Goal: Task Accomplishment & Management: Use online tool/utility

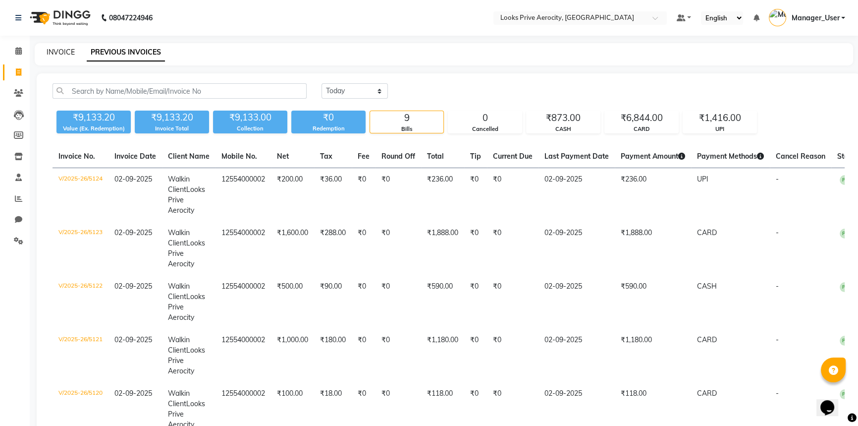
click at [65, 51] on link "INVOICE" at bounding box center [61, 52] width 28 height 9
select select "service"
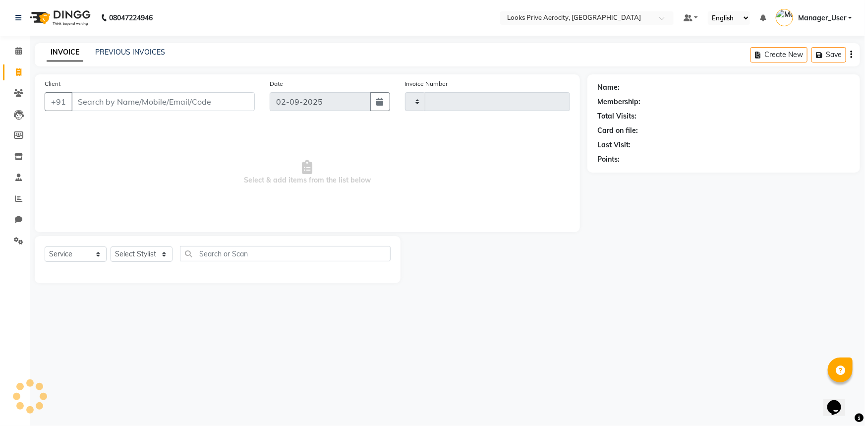
type input "5125"
select select "5913"
click at [174, 116] on div "Client +91" at bounding box center [149, 98] width 225 height 41
click at [140, 104] on input "Client" at bounding box center [162, 101] width 183 height 19
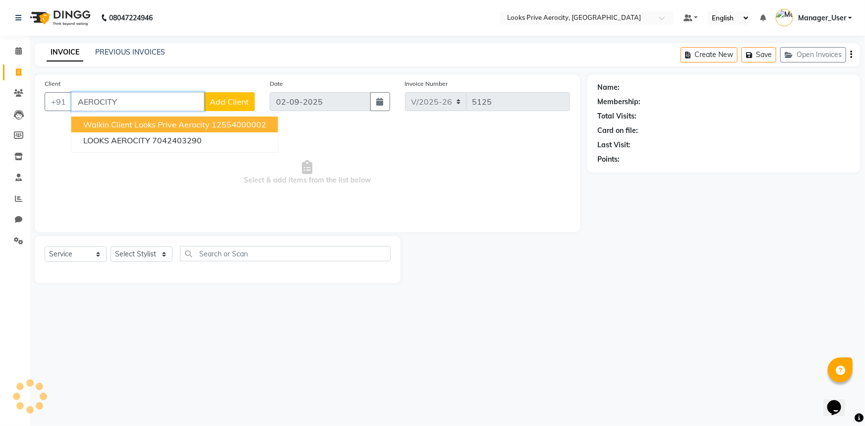
click at [136, 122] on span "Walkin Client Looks Prive Aerocity" at bounding box center [146, 124] width 126 height 10
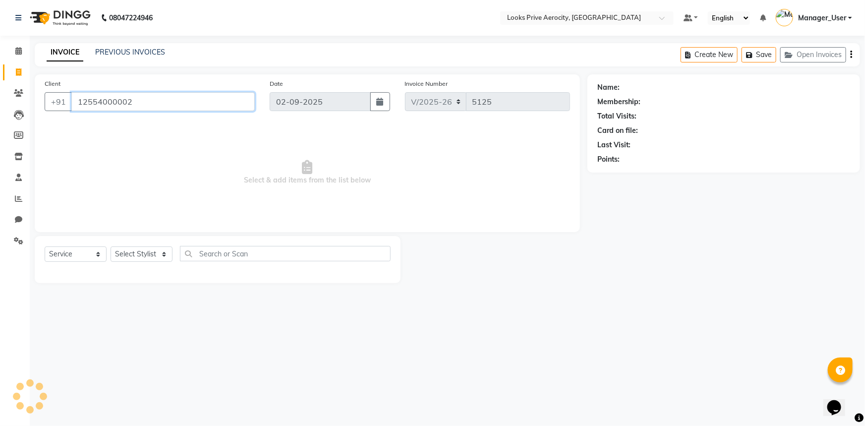
type input "12554000002"
click at [151, 254] on select "Select Stylist" at bounding box center [142, 253] width 62 height 15
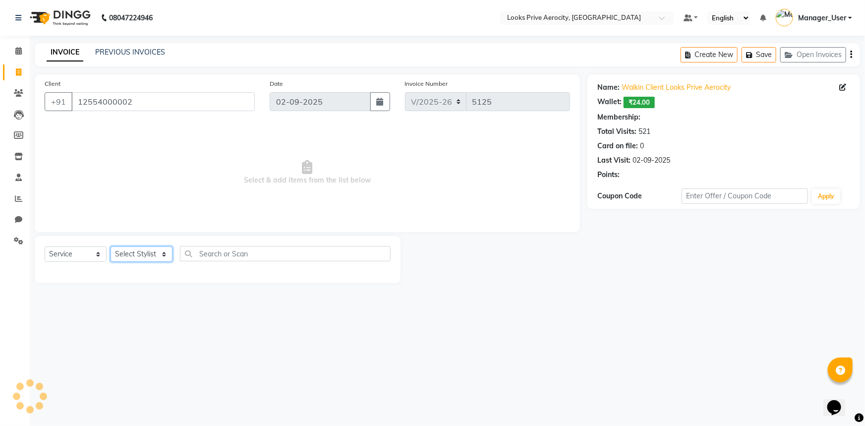
select select "1: Object"
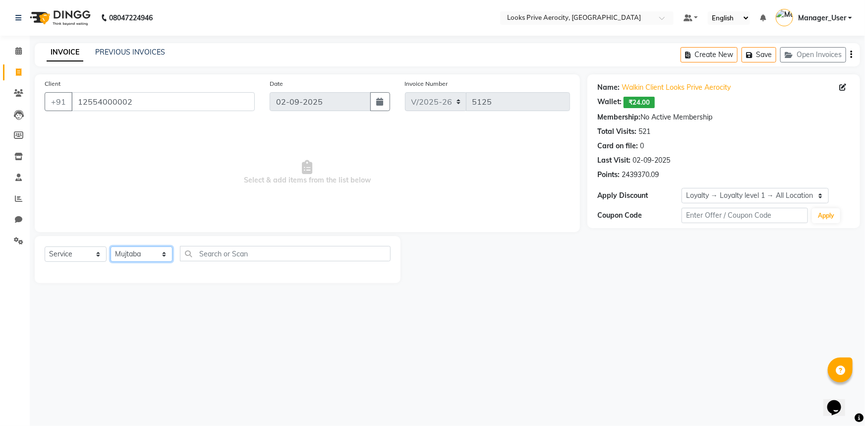
click at [111, 246] on select "Select Stylist Aman_Barber Amit Amu Dharma [PERSON_NAME] Eric_asst [PERSON_NAME…" at bounding box center [142, 253] width 62 height 15
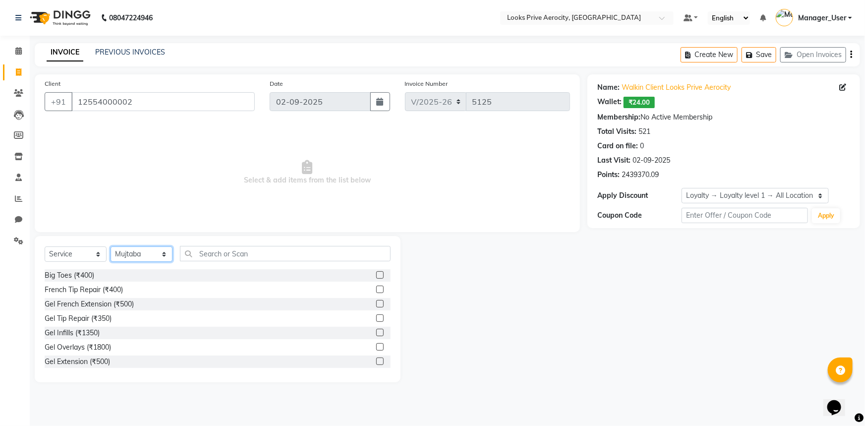
drag, startPoint x: 154, startPoint y: 252, endPoint x: 139, endPoint y: 247, distance: 16.1
click at [154, 252] on select "Select Stylist Aman_Barber Amit Amu Dharma Erica CR Eric_asst Esha Ishita kapil…" at bounding box center [142, 253] width 62 height 15
select select "43249"
click at [111, 246] on select "Select Stylist Aman_Barber Amit Amu Dharma Erica CR Eric_asst Esha Ishita kapil…" at bounding box center [142, 253] width 62 height 15
click at [221, 253] on input "text" at bounding box center [285, 253] width 211 height 15
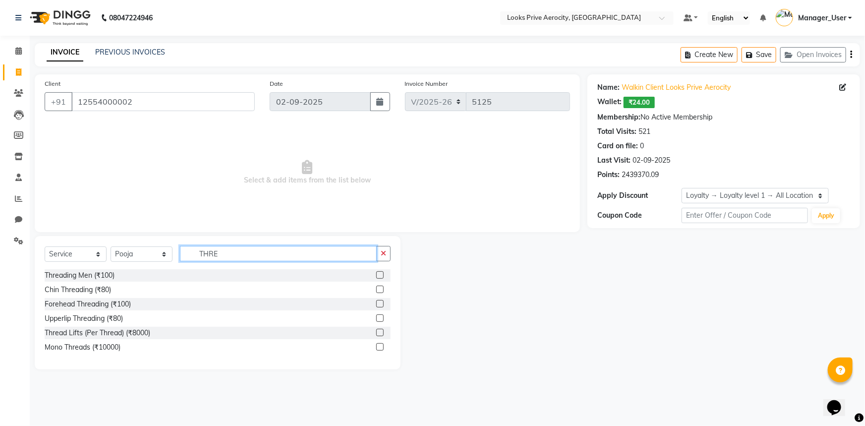
type input "THRE"
drag, startPoint x: 378, startPoint y: 300, endPoint x: 335, endPoint y: 263, distance: 57.3
click at [377, 300] on label at bounding box center [379, 303] width 7 height 7
click at [377, 301] on input "checkbox" at bounding box center [379, 304] width 6 height 6
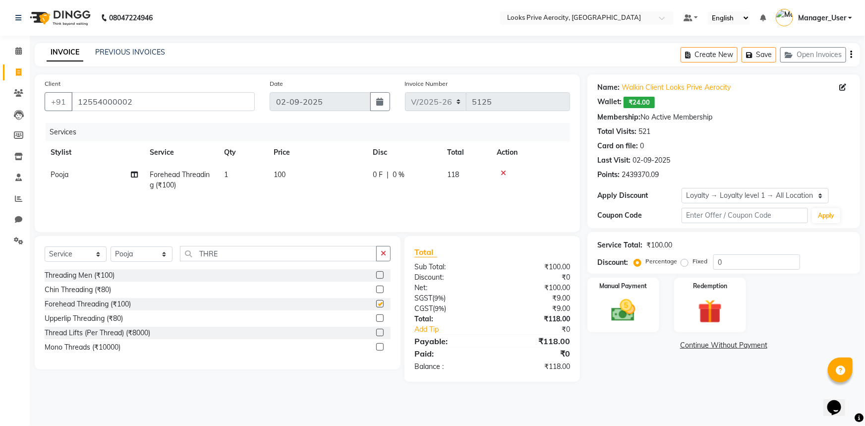
checkbox input "false"
click at [229, 177] on td "1" at bounding box center [243, 180] width 50 height 33
select select "43249"
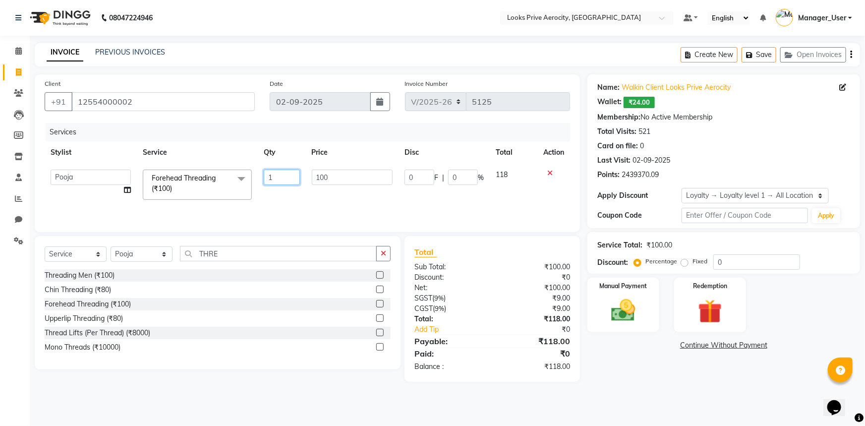
click at [271, 183] on input "1" at bounding box center [282, 176] width 36 height 15
type input "5"
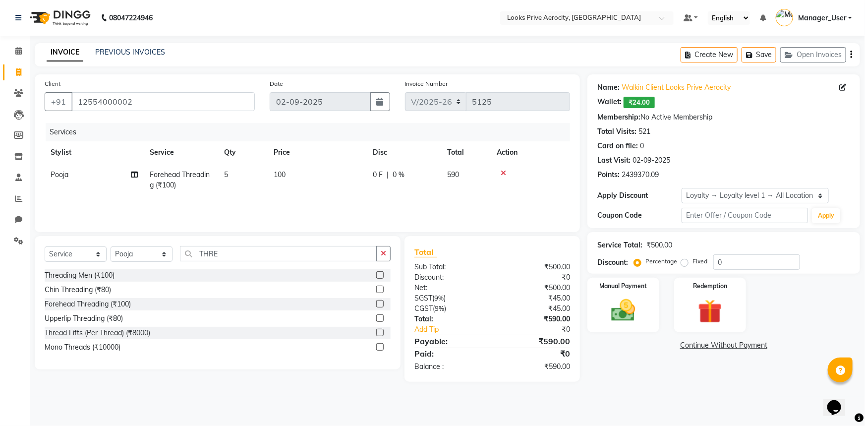
click at [656, 375] on div "Name: Walkin Client Looks Prive Aerocity Wallet: ₹24.00 Membership: No Active M…" at bounding box center [727, 227] width 280 height 307
click at [234, 175] on td "5" at bounding box center [243, 180] width 50 height 33
select select "43249"
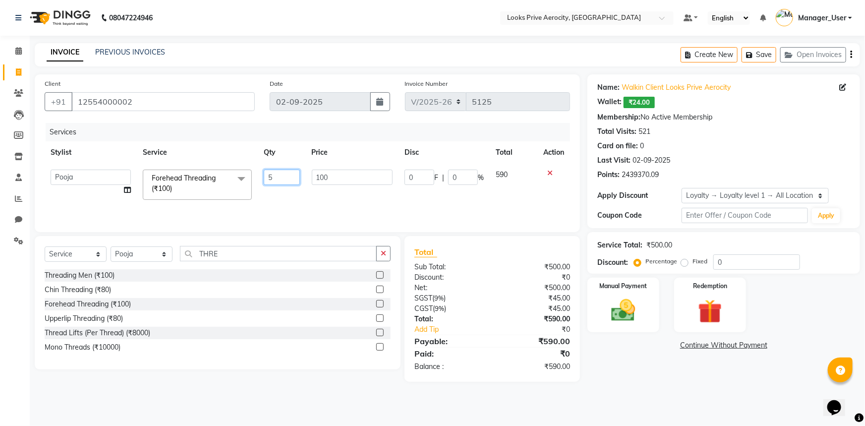
click at [282, 172] on input "5" at bounding box center [282, 176] width 36 height 15
type input "4"
click at [630, 397] on div "08047224946 Select Location × Looks Prive Aerocity, Delhi Default Panel My Pane…" at bounding box center [432, 213] width 865 height 426
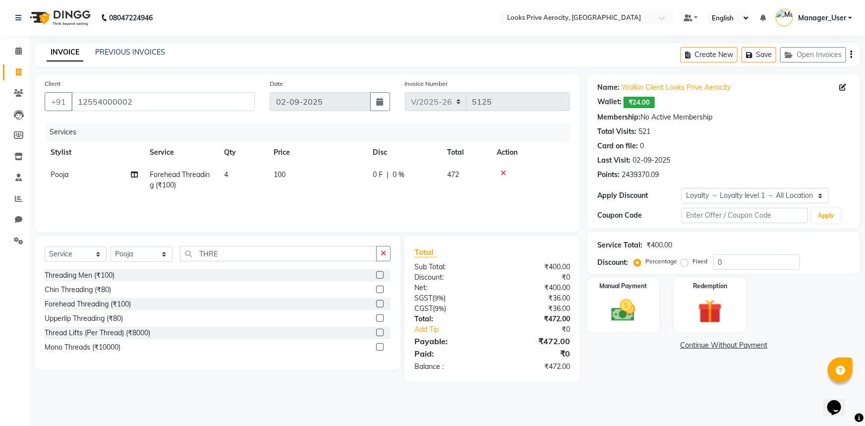
click at [379, 302] on label at bounding box center [379, 303] width 7 height 7
click at [379, 302] on input "checkbox" at bounding box center [379, 304] width 6 height 6
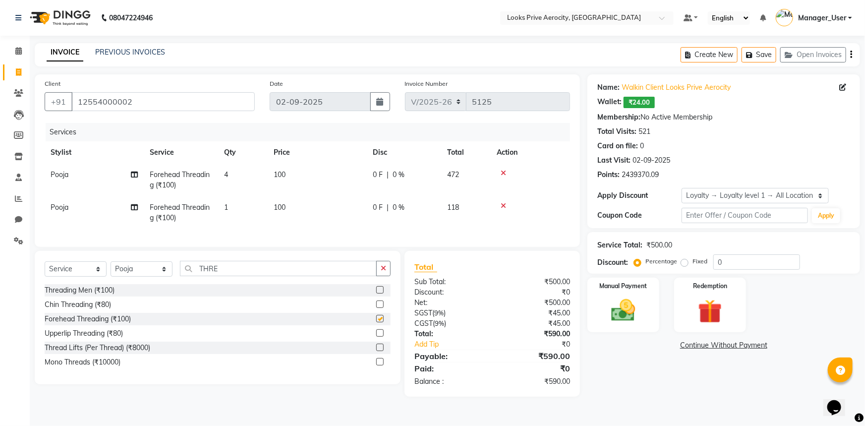
checkbox input "false"
click at [278, 204] on span "100" at bounding box center [280, 207] width 12 height 9
select select "43249"
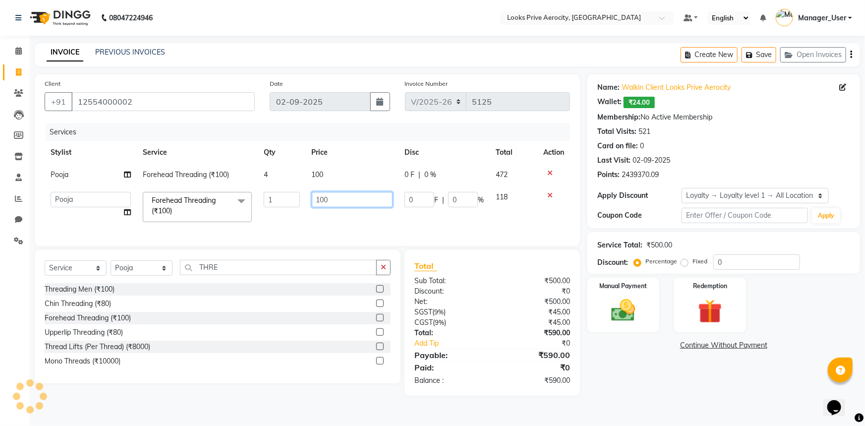
click at [323, 202] on input "100" at bounding box center [352, 199] width 81 height 15
type input "120"
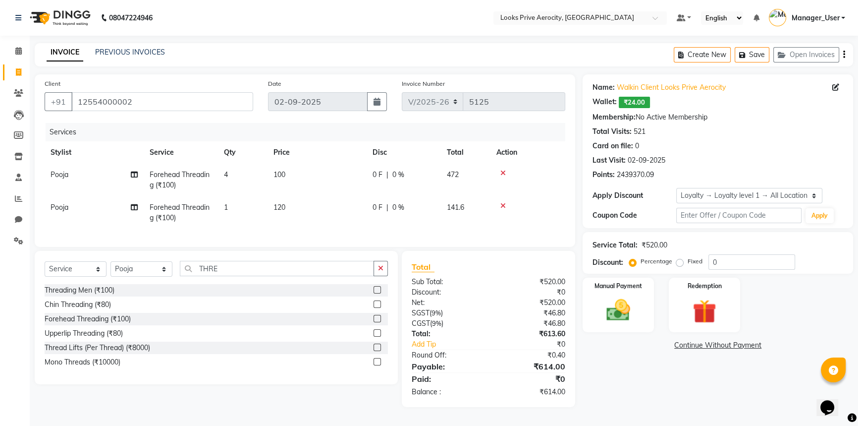
click at [685, 392] on div "Name: Walkin Client Looks Prive Aerocity Wallet: ₹24.00 Membership: No Active M…" at bounding box center [722, 240] width 278 height 333
click at [230, 208] on td "1" at bounding box center [243, 212] width 50 height 33
select select "43249"
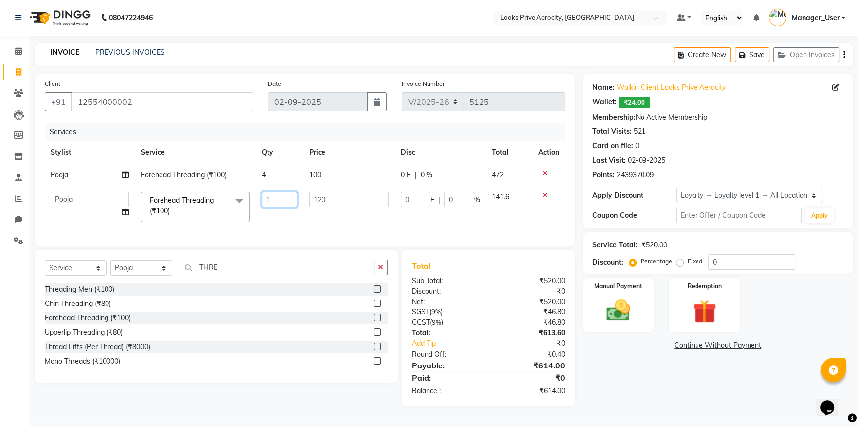
click at [273, 200] on input "1" at bounding box center [280, 199] width 36 height 15
type input "2"
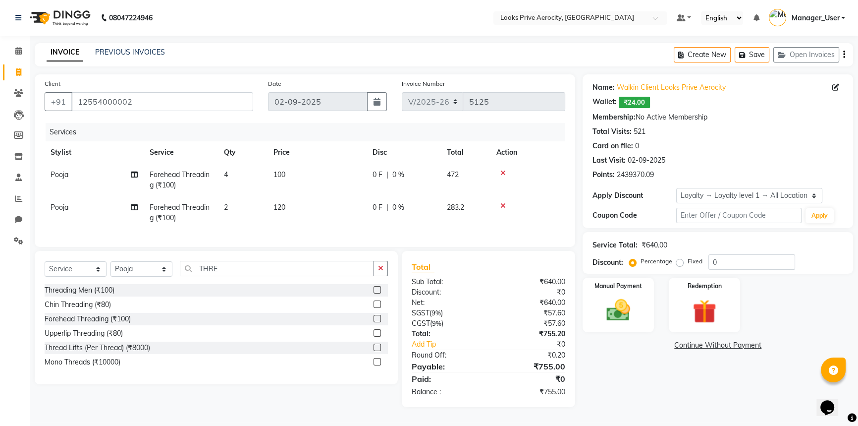
click at [297, 227] on tr "Pooja Forehead Threading (₹100) 2 120 0 F | 0 % 283.2" at bounding box center [305, 212] width 521 height 33
click at [241, 171] on td "4" at bounding box center [243, 180] width 50 height 33
select select "43249"
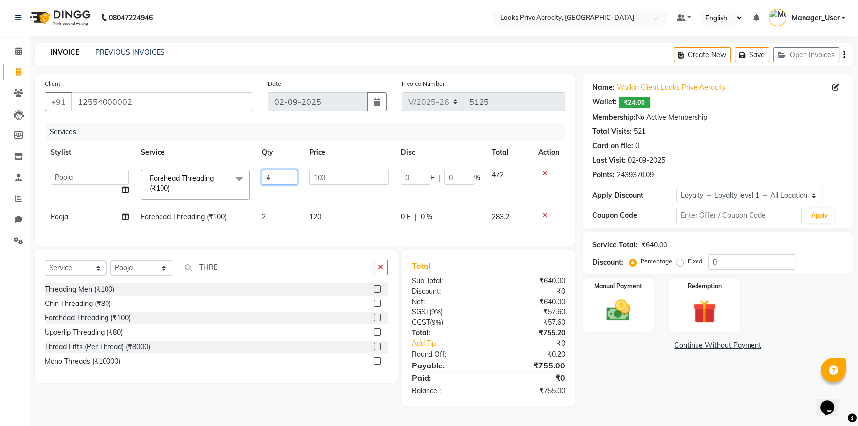
click at [276, 177] on input "4" at bounding box center [280, 176] width 36 height 15
type input "3"
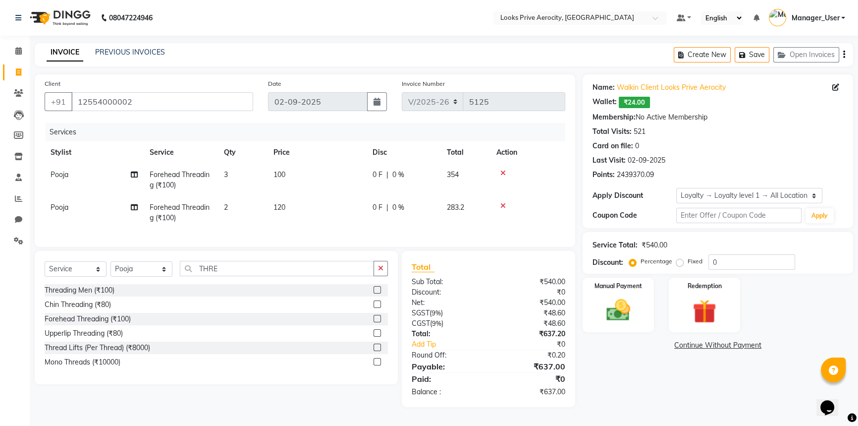
click at [603, 378] on div "Name: Walkin Client Looks Prive Aerocity Wallet: ₹24.00 Membership: No Active M…" at bounding box center [722, 240] width 278 height 333
click at [630, 332] on div "Name: Walkin Client Looks Prive Aerocity Wallet: ₹24.00 Membership: No Active M…" at bounding box center [722, 240] width 278 height 333
click at [621, 315] on img at bounding box center [619, 310] width 40 height 28
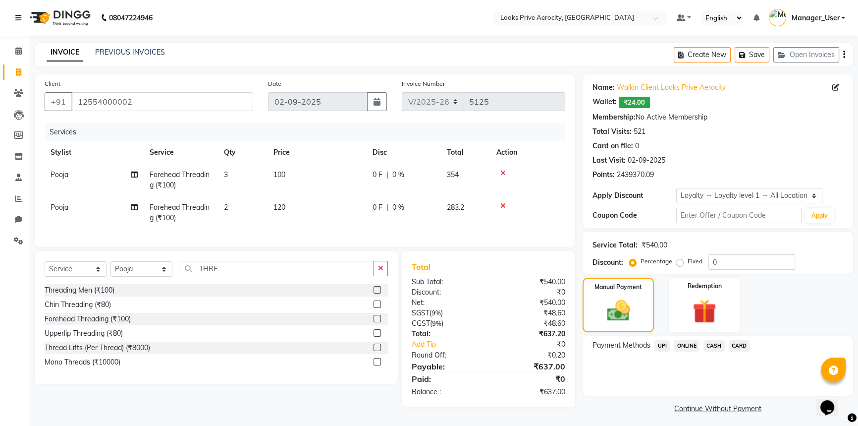
click at [712, 347] on span "CASH" at bounding box center [714, 345] width 21 height 11
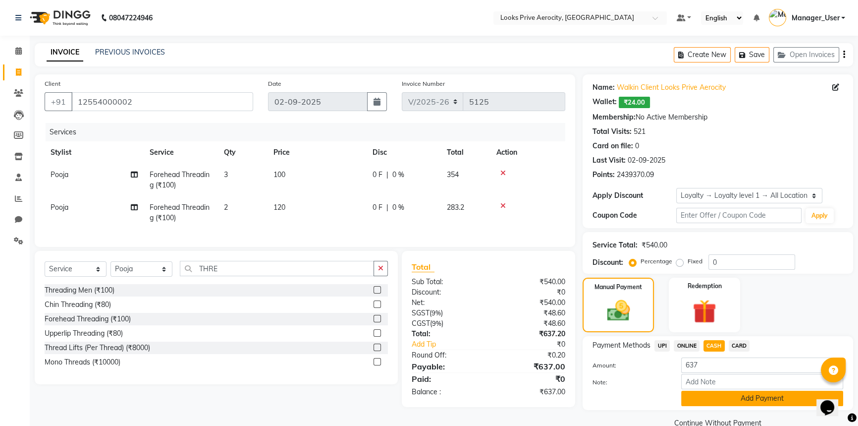
drag, startPoint x: 728, startPoint y: 399, endPoint x: 712, endPoint y: 361, distance: 41.1
click at [727, 395] on button "Add Payment" at bounding box center [762, 398] width 162 height 15
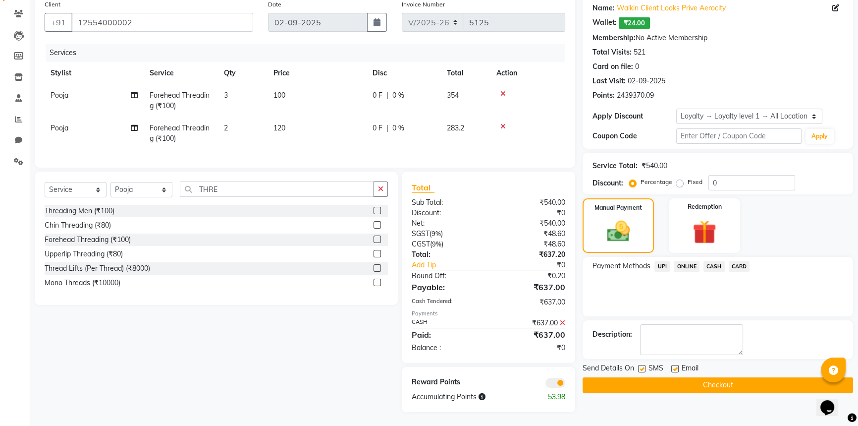
scroll to position [88, 0]
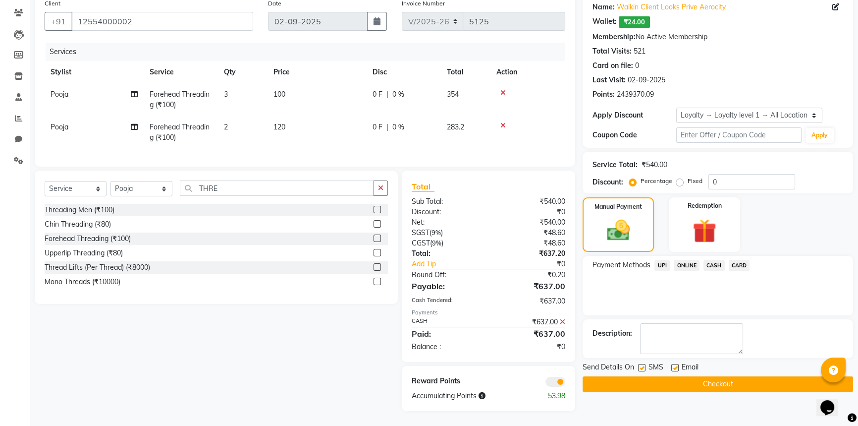
click at [644, 364] on label at bounding box center [641, 367] width 7 height 7
click at [644, 365] on input "checkbox" at bounding box center [641, 368] width 6 height 6
checkbox input "false"
click at [642, 376] on button "Checkout" at bounding box center [718, 383] width 271 height 15
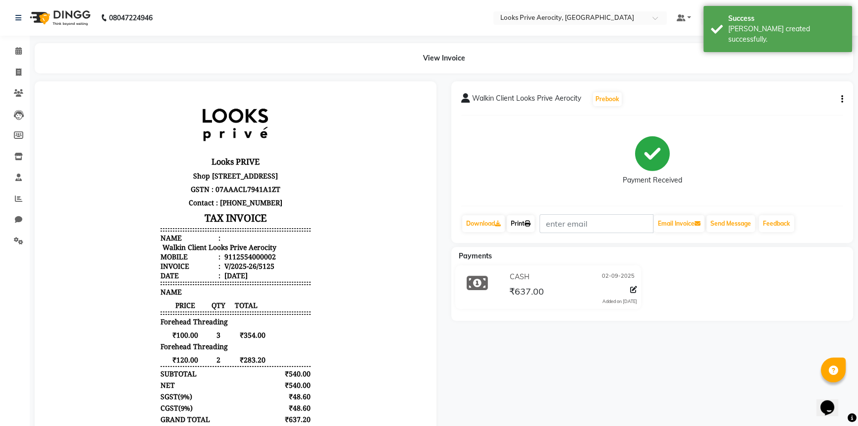
click at [530, 224] on icon at bounding box center [528, 224] width 6 height 6
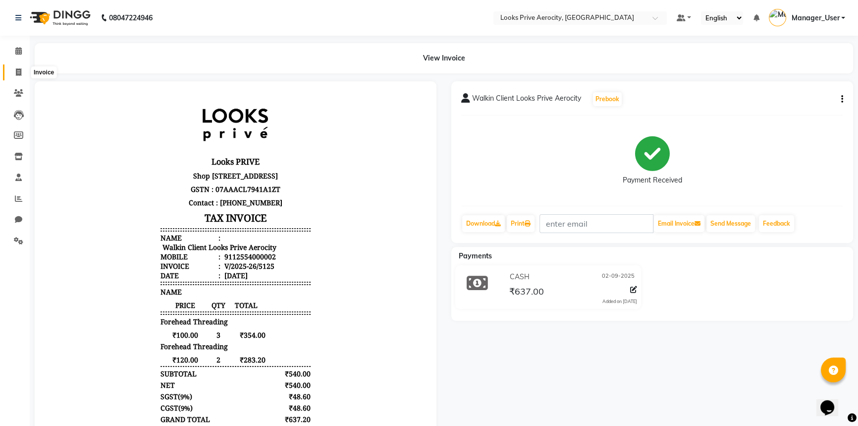
drag, startPoint x: 21, startPoint y: 71, endPoint x: 33, endPoint y: 72, distance: 11.9
click at [21, 71] on icon at bounding box center [18, 71] width 5 height 7
select select "service"
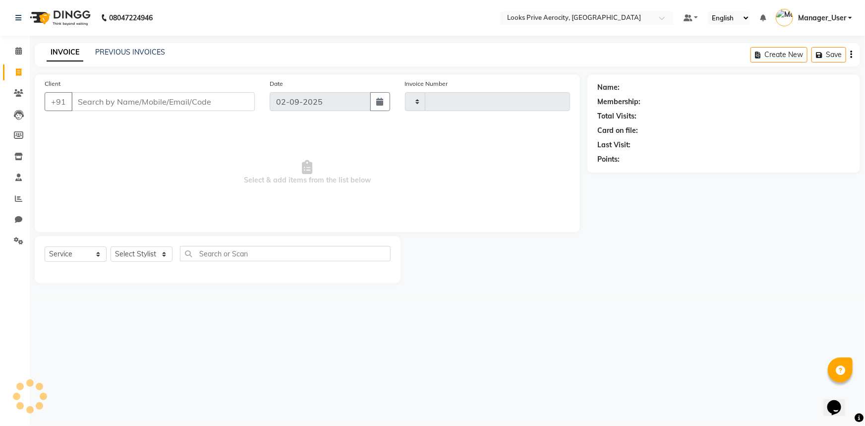
click at [128, 104] on input "Client" at bounding box center [162, 101] width 183 height 19
type input "AEROCITY"
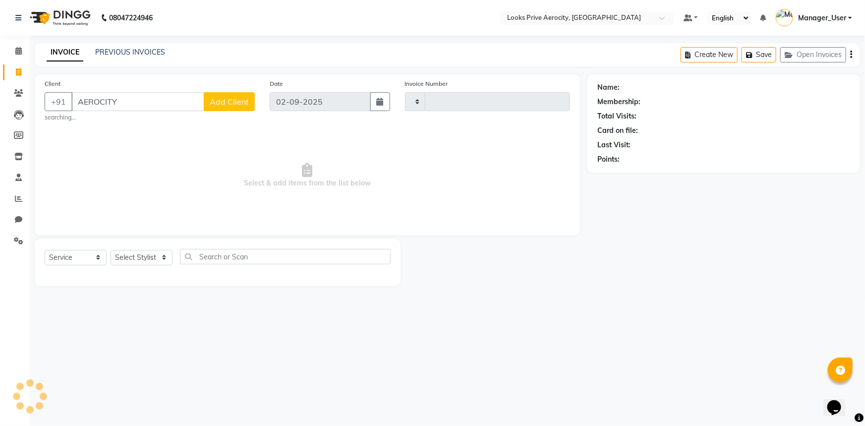
type input "5126"
select select "5913"
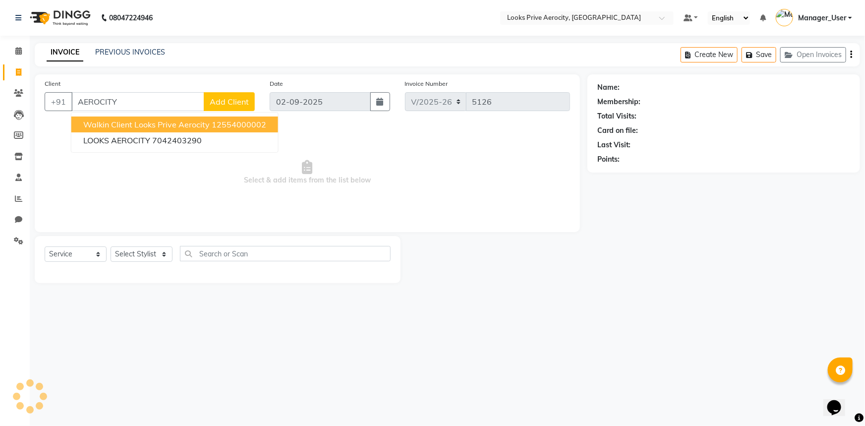
click at [104, 125] on span "Walkin Client Looks Prive Aerocity" at bounding box center [146, 124] width 126 height 10
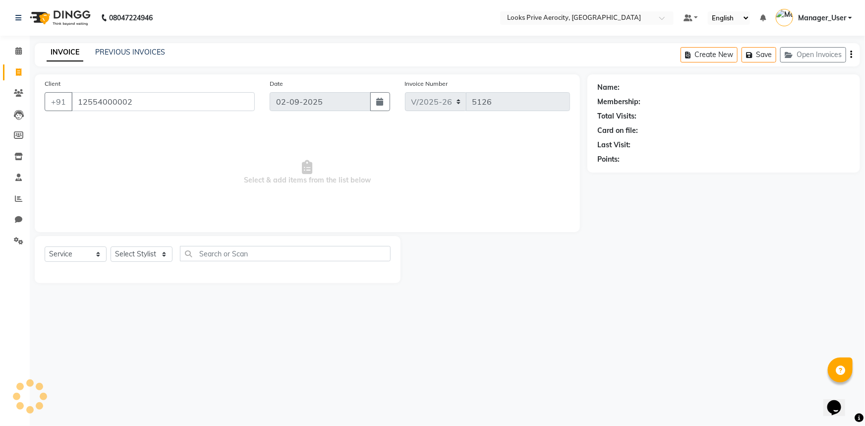
type input "12554000002"
click at [144, 247] on select "Select Stylist" at bounding box center [142, 253] width 62 height 15
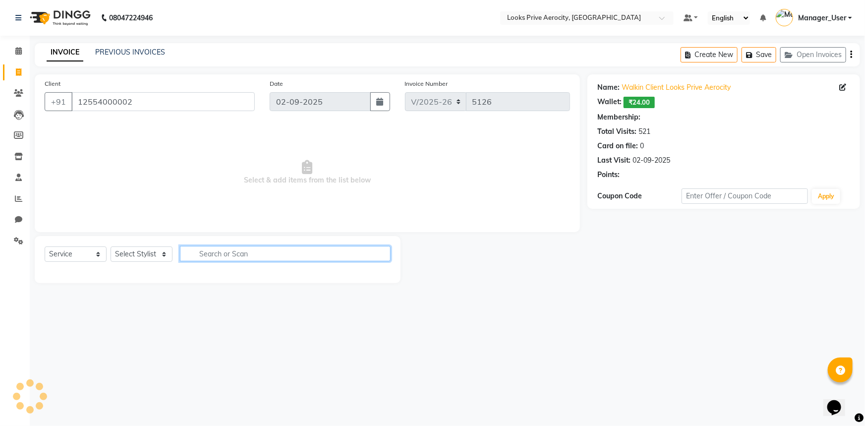
click at [198, 256] on input "text" at bounding box center [285, 253] width 211 height 15
click at [158, 252] on select "Select Stylist" at bounding box center [142, 253] width 62 height 15
select select "1: Object"
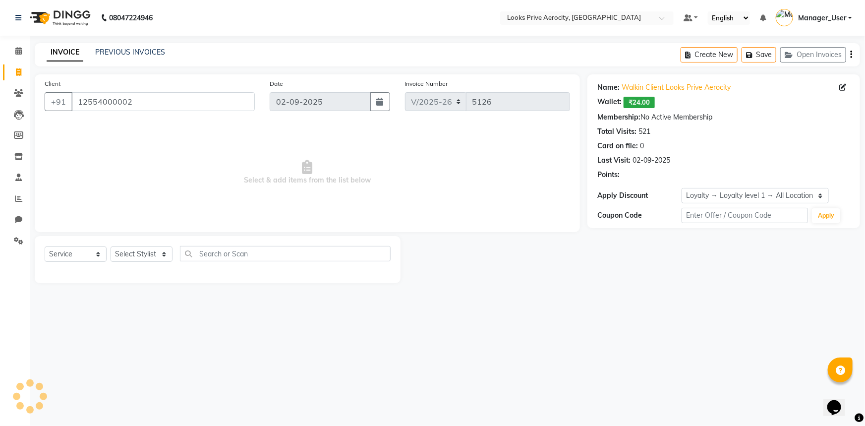
drag, startPoint x: 235, startPoint y: 364, endPoint x: 237, endPoint y: 354, distance: 10.1
click at [235, 364] on div "08047224946 Select Location × Looks Prive Aerocity, Delhi Default Panel My Pane…" at bounding box center [432, 213] width 865 height 426
click at [143, 250] on select "Select Stylist" at bounding box center [142, 253] width 62 height 15
click at [85, 253] on select "Select Service Product Membership Package Voucher Prepaid Gift Card" at bounding box center [76, 253] width 62 height 15
click at [170, 256] on select "Select Stylist" at bounding box center [142, 253] width 62 height 15
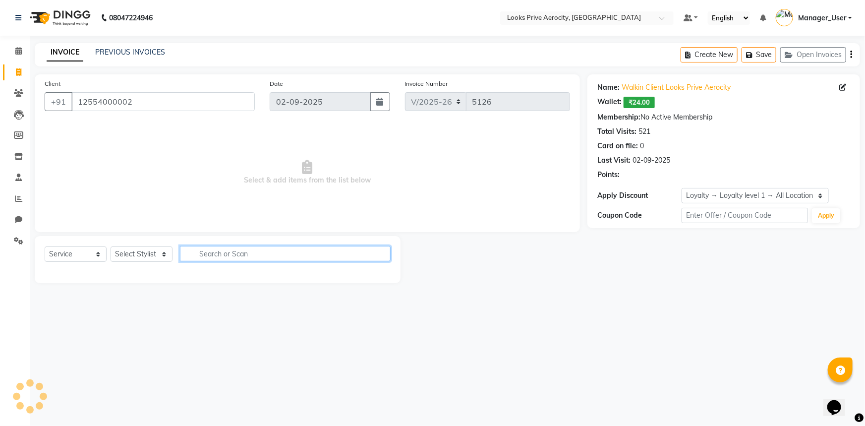
click at [200, 252] on input "text" at bounding box center [285, 253] width 211 height 15
click at [148, 251] on select "Select Stylist" at bounding box center [142, 253] width 62 height 15
select select "43244"
click at [111, 246] on select "Select Stylist Aman_Barber Amit Amu Dharma Erica CR Eric_asst Esha Ishita kapil…" at bounding box center [142, 253] width 62 height 15
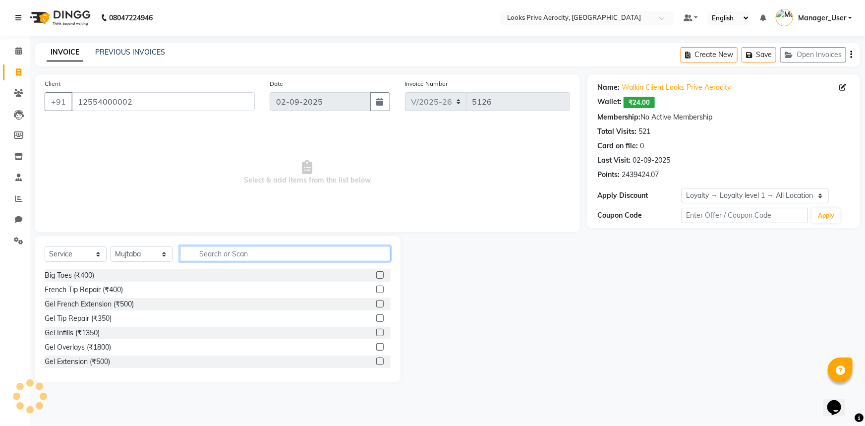
click at [222, 258] on input "text" at bounding box center [285, 253] width 211 height 15
type input "CUT"
click at [376, 287] on label at bounding box center [379, 288] width 7 height 7
click at [376, 287] on input "checkbox" at bounding box center [379, 289] width 6 height 6
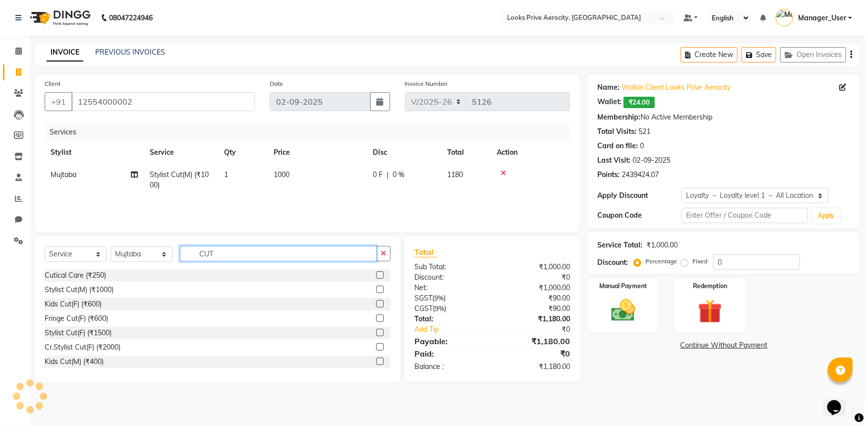
checkbox input "false"
click at [277, 254] on input "CUT" at bounding box center [278, 253] width 197 height 15
type input "C"
type input "BEA"
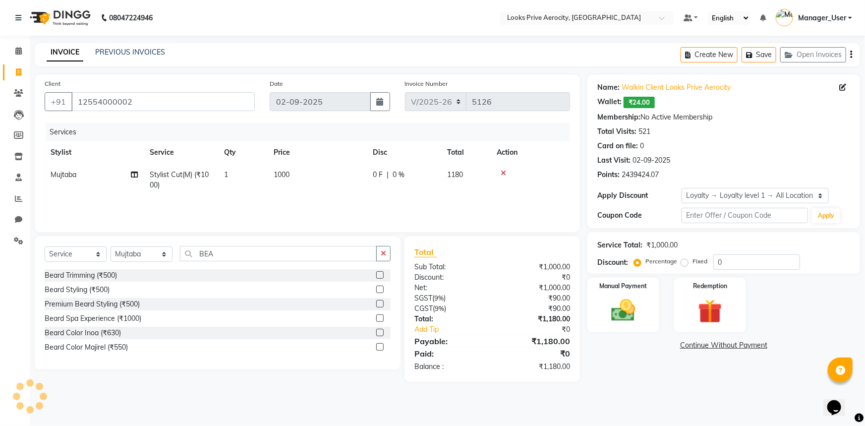
click at [382, 273] on label at bounding box center [379, 274] width 7 height 7
click at [382, 273] on input "checkbox" at bounding box center [379, 275] width 6 height 6
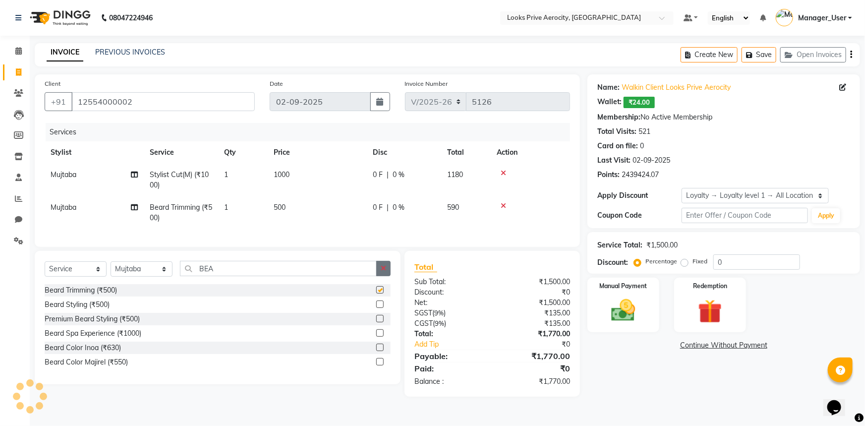
checkbox input "false"
click at [639, 314] on img at bounding box center [623, 310] width 41 height 29
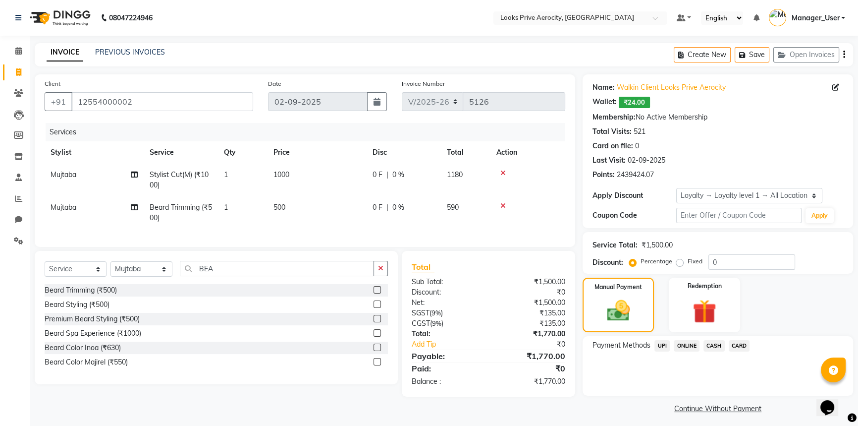
click at [738, 342] on span "CARD" at bounding box center [739, 345] width 21 height 11
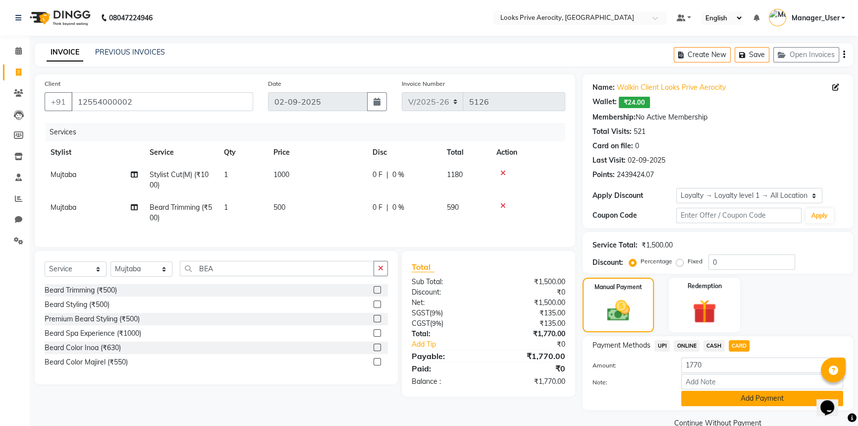
drag, startPoint x: 732, startPoint y: 402, endPoint x: 687, endPoint y: 353, distance: 66.6
click at [731, 400] on button "Add Payment" at bounding box center [762, 398] width 162 height 15
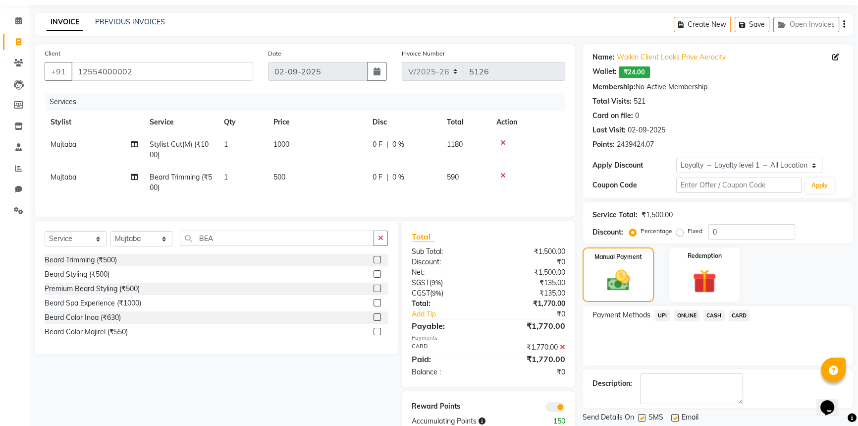
scroll to position [63, 0]
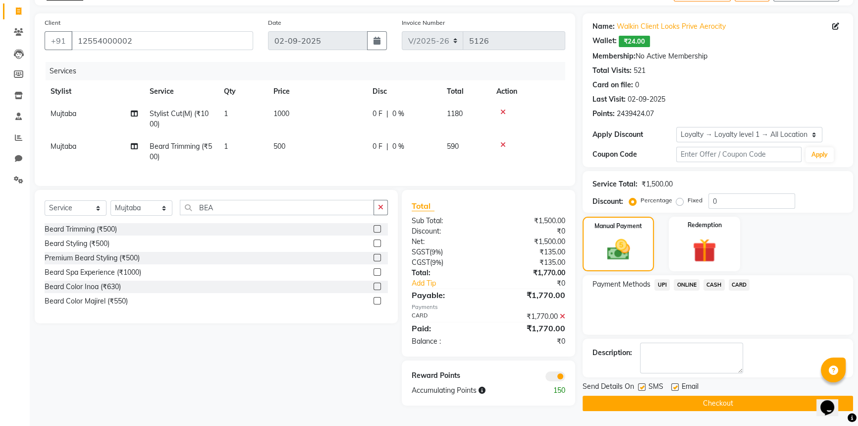
drag, startPoint x: 640, startPoint y: 386, endPoint x: 645, endPoint y: 392, distance: 7.4
click at [641, 386] on label at bounding box center [641, 386] width 7 height 7
click at [641, 386] on input "checkbox" at bounding box center [641, 387] width 6 height 6
checkbox input "false"
click at [645, 398] on button "Checkout" at bounding box center [718, 402] width 271 height 15
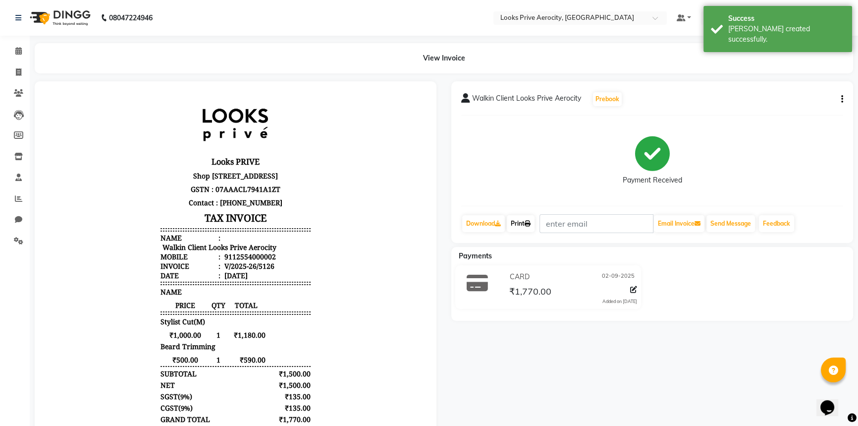
click at [518, 221] on link "Print" at bounding box center [521, 223] width 28 height 17
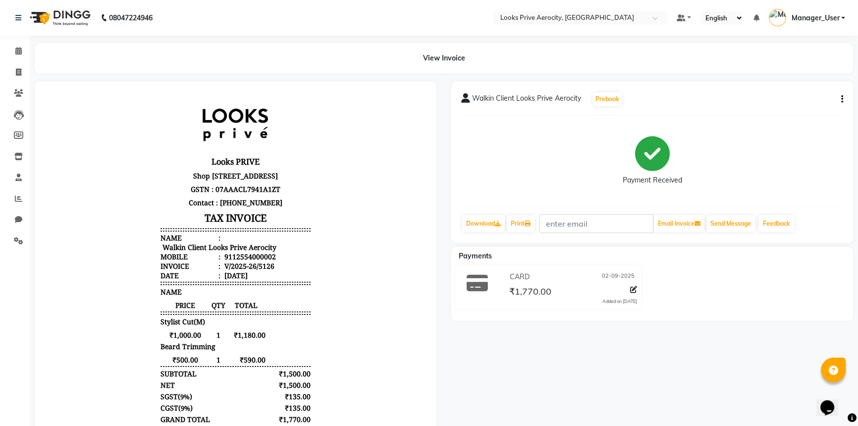
click at [494, 315] on div "Payments CARD 02-09-2025 ₹1,770.00 Added on 02-09-2025" at bounding box center [652, 284] width 402 height 74
click at [517, 227] on link "Print" at bounding box center [521, 223] width 28 height 17
click at [19, 71] on icon at bounding box center [18, 71] width 5 height 7
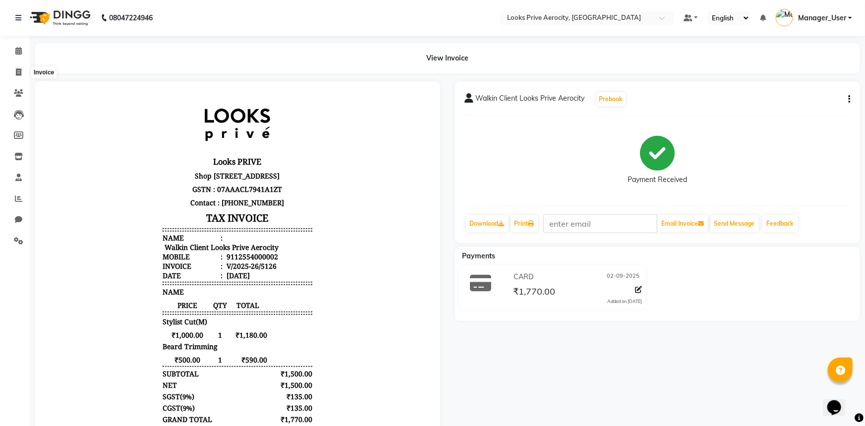
select select "service"
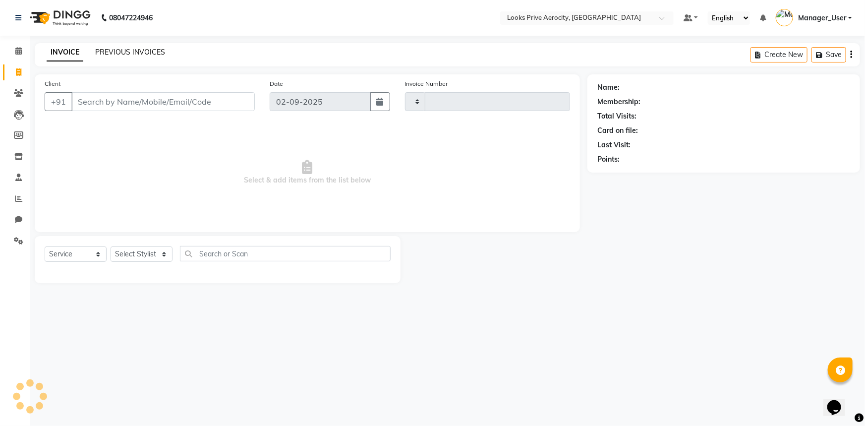
click at [139, 51] on link "PREVIOUS INVOICES" at bounding box center [130, 52] width 70 height 9
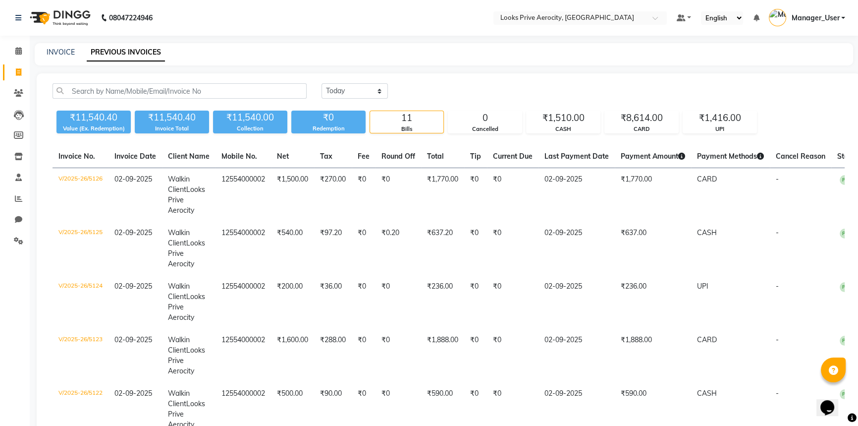
click at [484, 69] on main "INVOICE PREVIOUS INVOICES Today Yesterday Custom Range ₹11,540.40 Value (Ex. Re…" at bounding box center [444, 427] width 829 height 768
click at [55, 49] on link "INVOICE" at bounding box center [61, 52] width 28 height 9
select select "service"
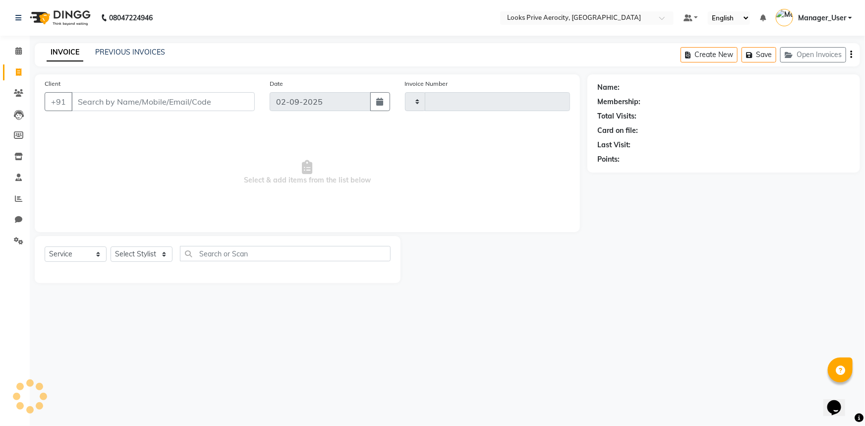
click at [112, 96] on input "Client" at bounding box center [162, 101] width 183 height 19
type input "5127"
click at [113, 98] on input "Client" at bounding box center [162, 101] width 183 height 19
select select "5913"
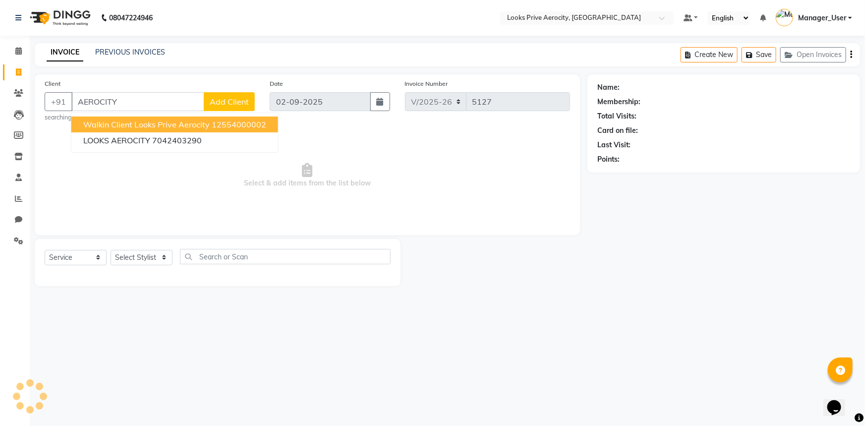
click at [123, 127] on span "Walkin Client Looks Prive Aerocity" at bounding box center [146, 124] width 126 height 10
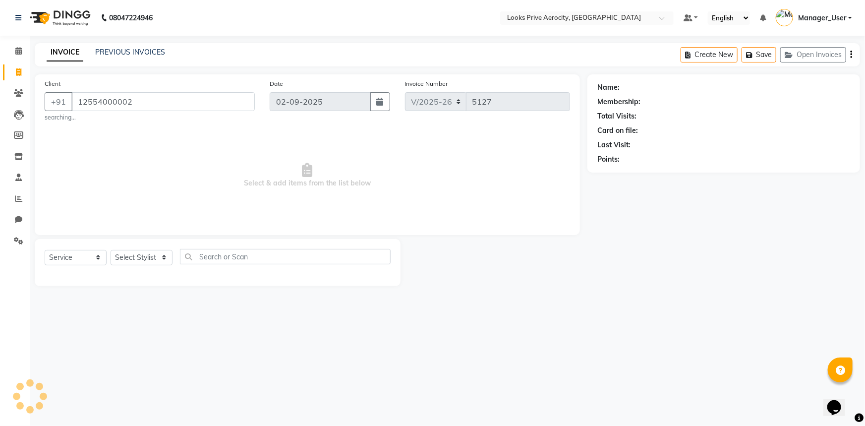
type input "12554000002"
click at [134, 258] on select "Select Stylist Aman_Barber Amit Amu Dharma Erica CR Eric_asst Esha Ishita kapil…" at bounding box center [142, 257] width 62 height 15
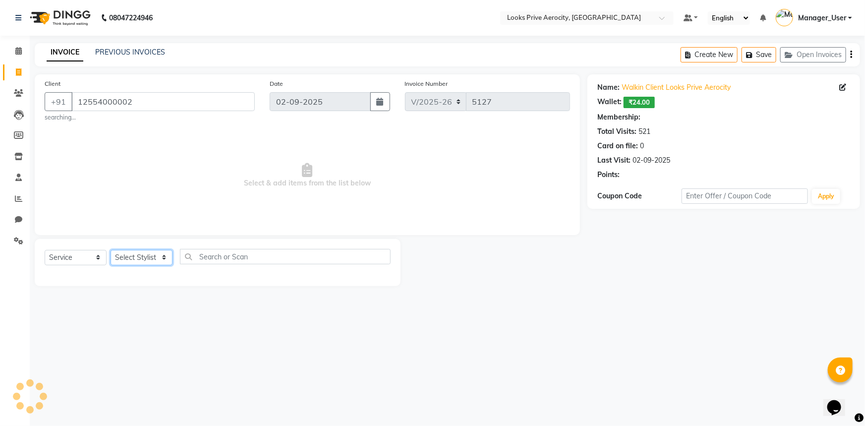
select select "1: Object"
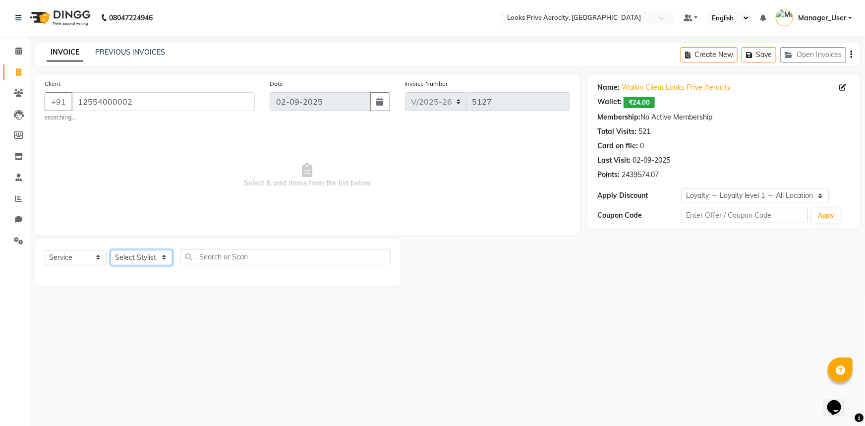
select select "48823"
click at [111, 250] on select "Select Stylist Aman_Barber Amit Amu Dharma Erica CR Eric_asst Esha Ishita kapil…" at bounding box center [142, 257] width 62 height 15
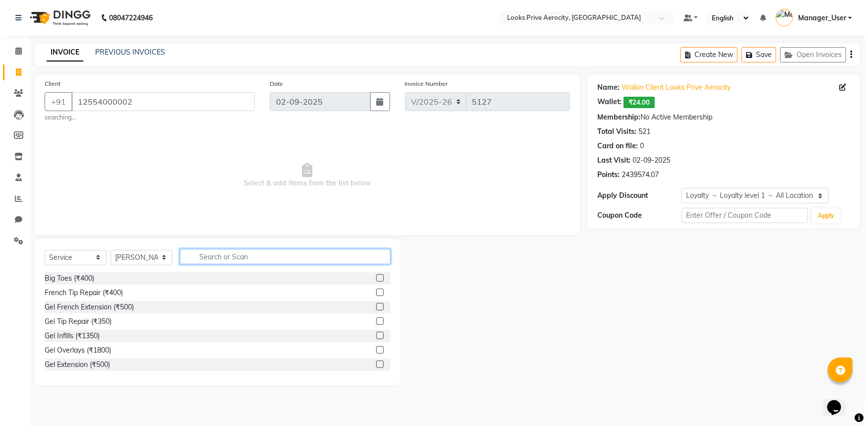
click at [246, 259] on input "text" at bounding box center [285, 256] width 211 height 15
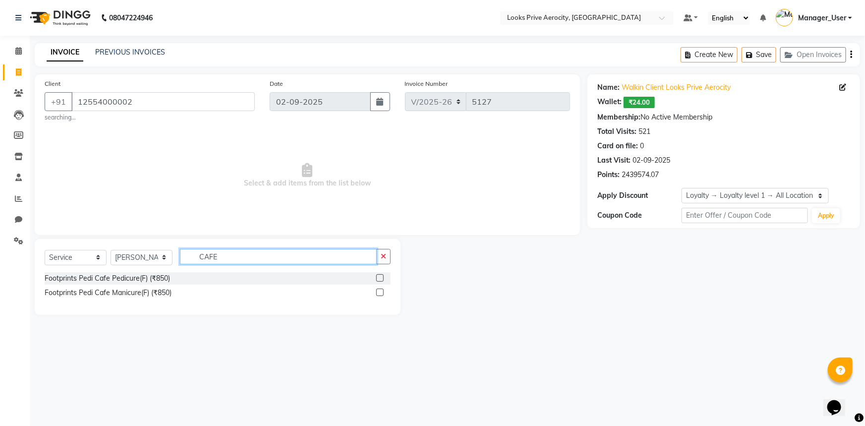
type input "CAFE"
click at [382, 278] on label at bounding box center [379, 277] width 7 height 7
click at [382, 278] on input "checkbox" at bounding box center [379, 278] width 6 height 6
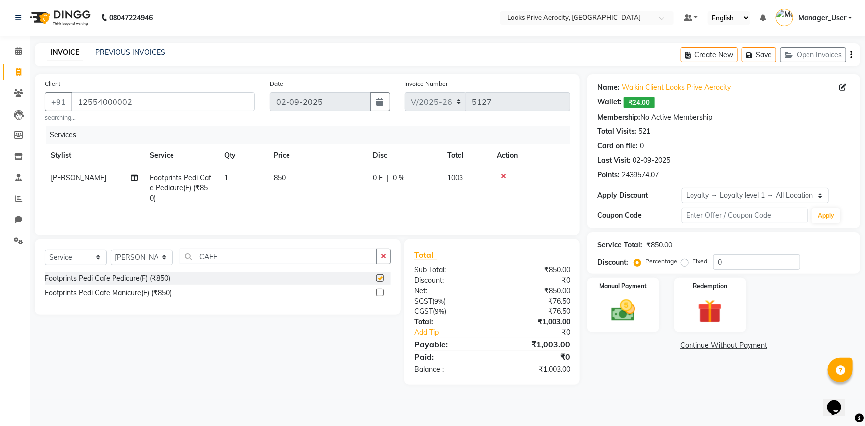
checkbox input "false"
click at [382, 289] on label at bounding box center [379, 291] width 7 height 7
click at [382, 289] on input "checkbox" at bounding box center [379, 292] width 6 height 6
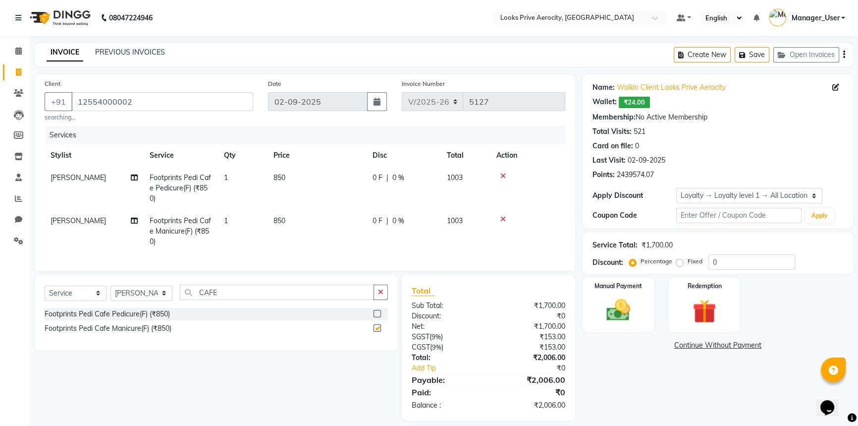
checkbox input "false"
click at [73, 221] on span "Vijay_pdct" at bounding box center [79, 220] width 56 height 9
select select "48823"
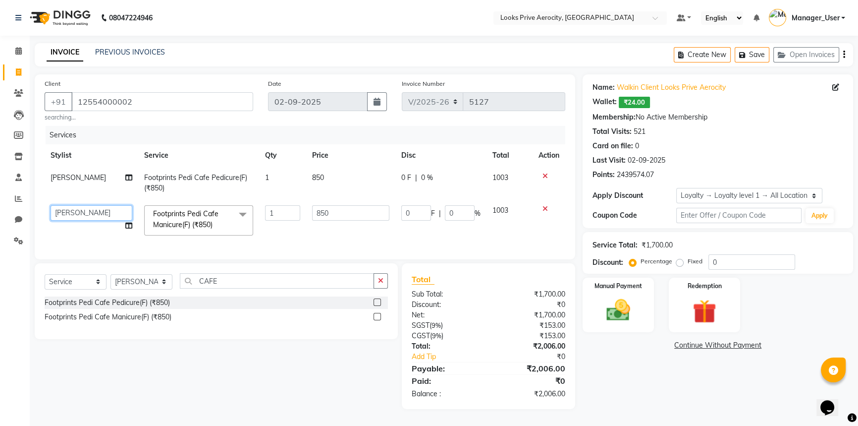
click at [79, 209] on select "Aman_Barber Amit Amu Dharma Erica CR Eric_asst Esha Ishita kapil khan Manager_U…" at bounding box center [92, 212] width 82 height 15
select select "76840"
click at [319, 178] on span "850" at bounding box center [318, 177] width 12 height 9
select select "48823"
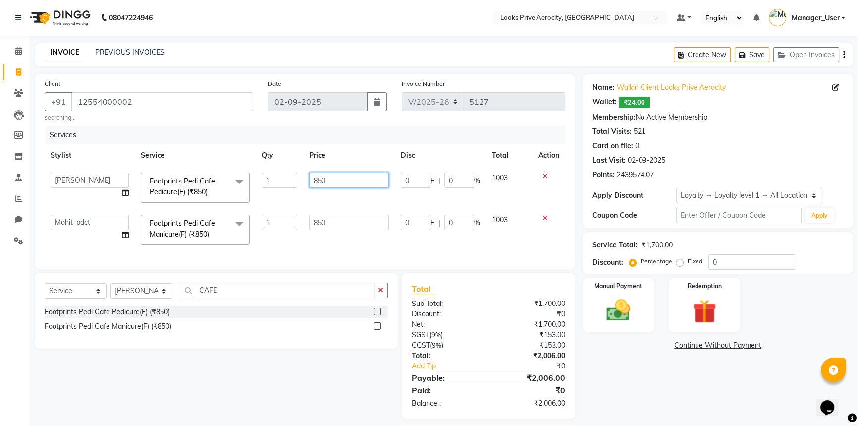
click at [322, 179] on input "850" at bounding box center [349, 179] width 80 height 15
type input "1000"
click at [323, 192] on td "1000" at bounding box center [349, 188] width 92 height 42
select select "48823"
click at [325, 222] on input "850" at bounding box center [349, 222] width 80 height 15
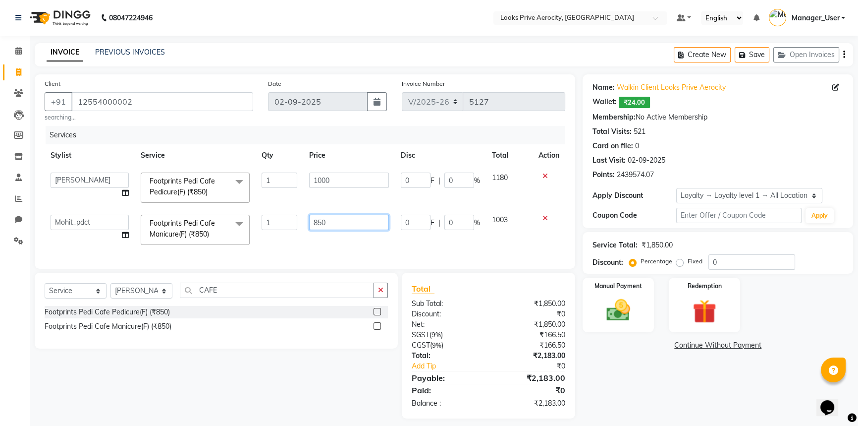
click at [322, 221] on input "850" at bounding box center [349, 222] width 80 height 15
type input "1000"
click at [327, 244] on div "Services Stylist Service Qty Price Disc Total Action Aman_Barber Amit Amu Dharm…" at bounding box center [305, 192] width 521 height 133
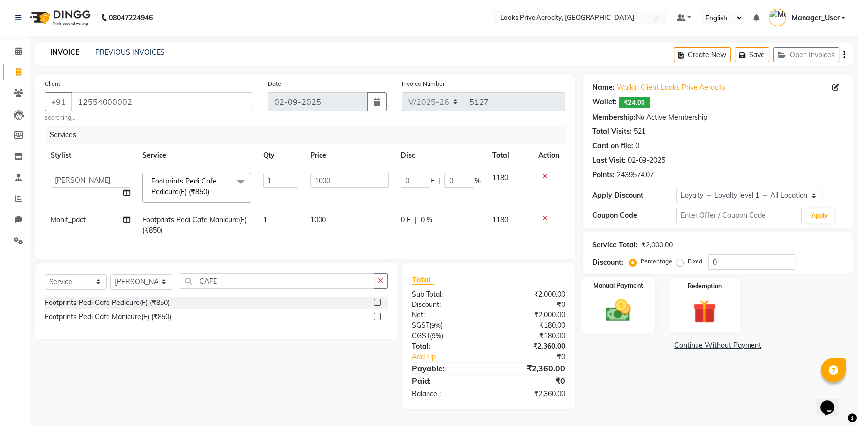
click at [643, 282] on label "Manual Payment" at bounding box center [619, 285] width 50 height 9
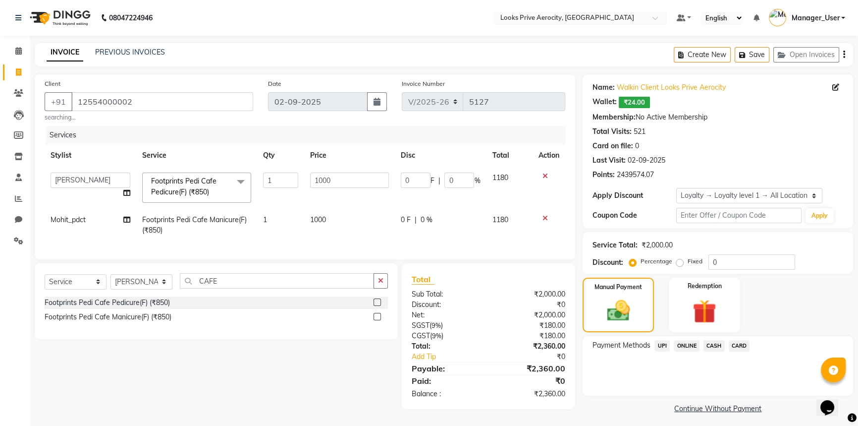
click at [713, 347] on span "CASH" at bounding box center [714, 345] width 21 height 11
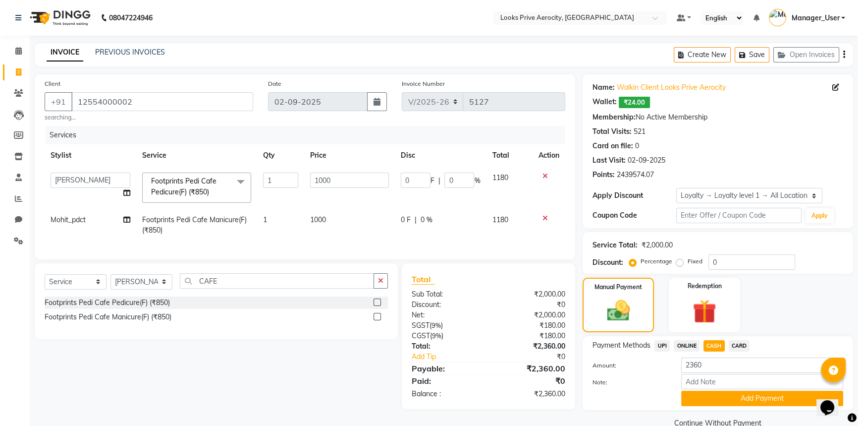
click at [727, 392] on button "Add Payment" at bounding box center [762, 398] width 162 height 15
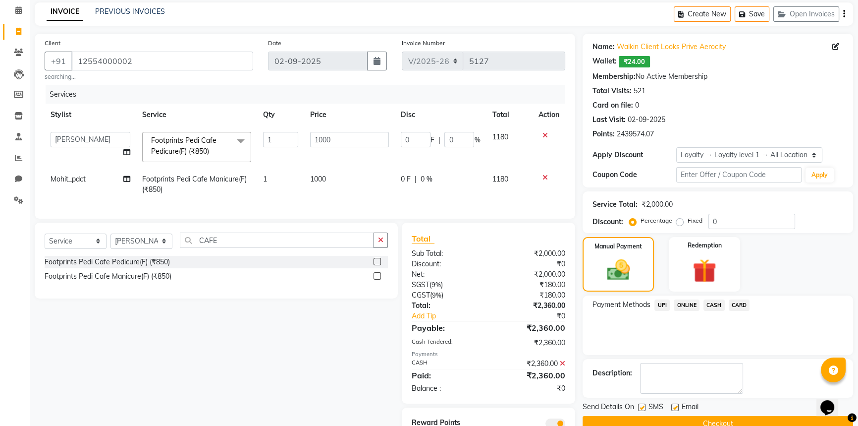
scroll to position [89, 0]
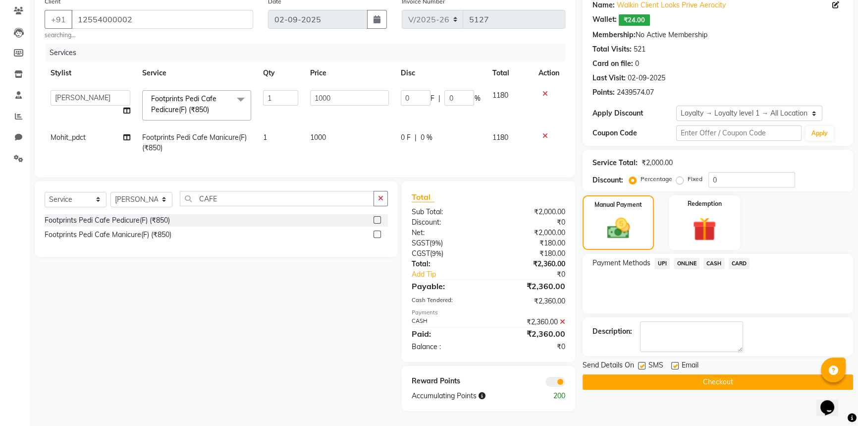
click at [639, 362] on label at bounding box center [641, 365] width 7 height 7
click at [639, 363] on input "checkbox" at bounding box center [641, 366] width 6 height 6
checkbox input "false"
click at [647, 374] on button "Checkout" at bounding box center [718, 381] width 271 height 15
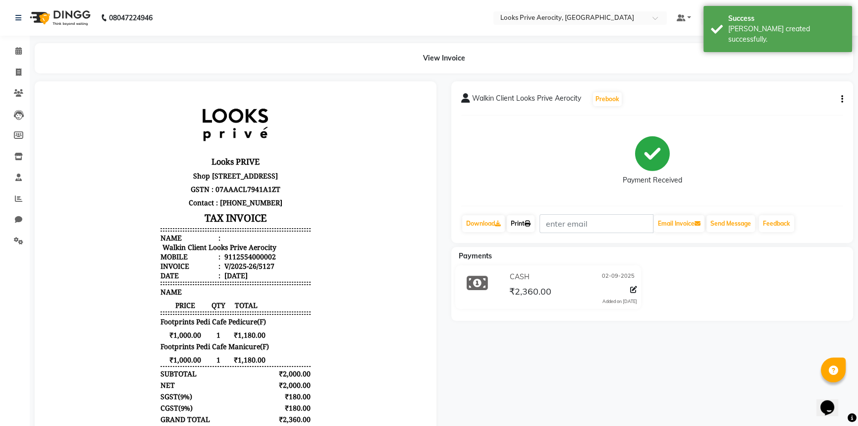
click at [520, 226] on link "Print" at bounding box center [521, 223] width 28 height 17
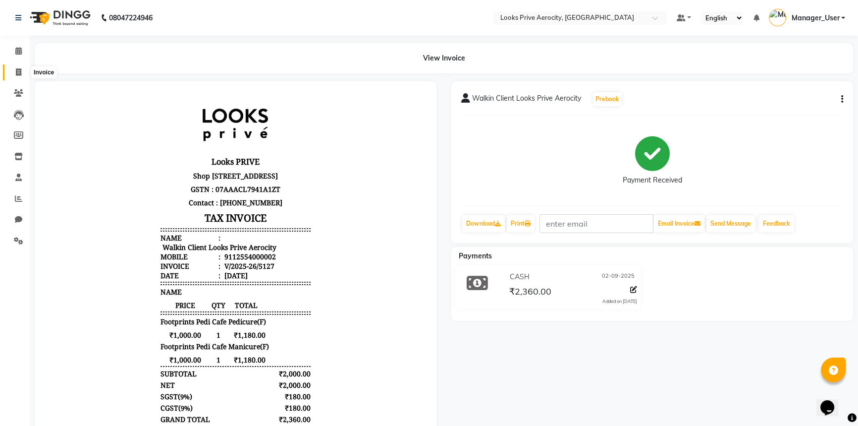
click at [17, 74] on icon at bounding box center [18, 71] width 5 height 7
select select "service"
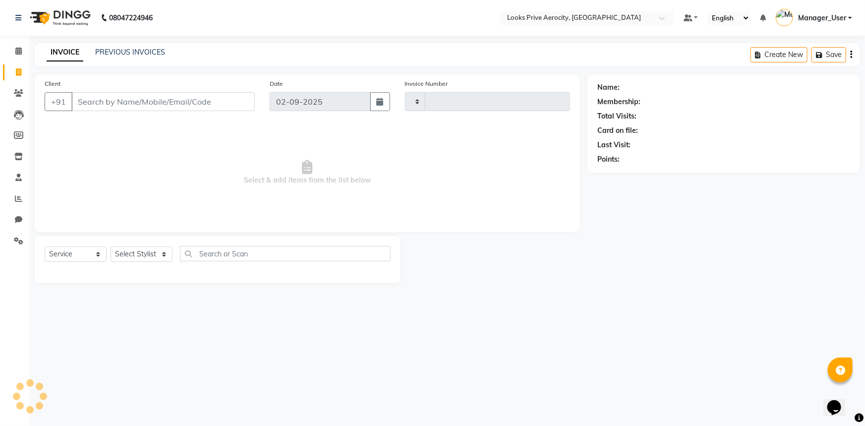
type input "5128"
select select "5913"
click at [142, 50] on link "PREVIOUS INVOICES" at bounding box center [130, 52] width 70 height 9
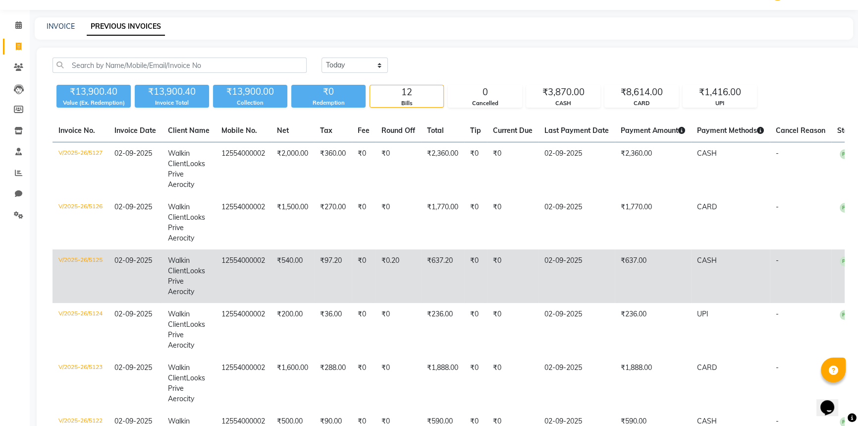
scroll to position [45, 0]
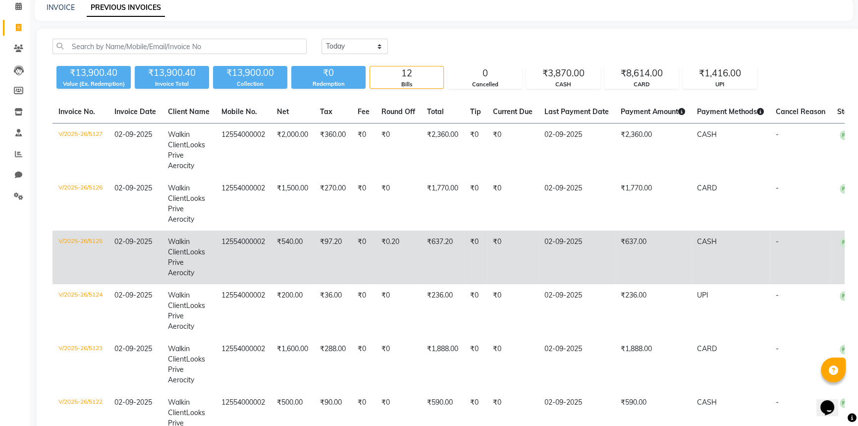
click at [662, 304] on td "₹236.00" at bounding box center [653, 311] width 76 height 54
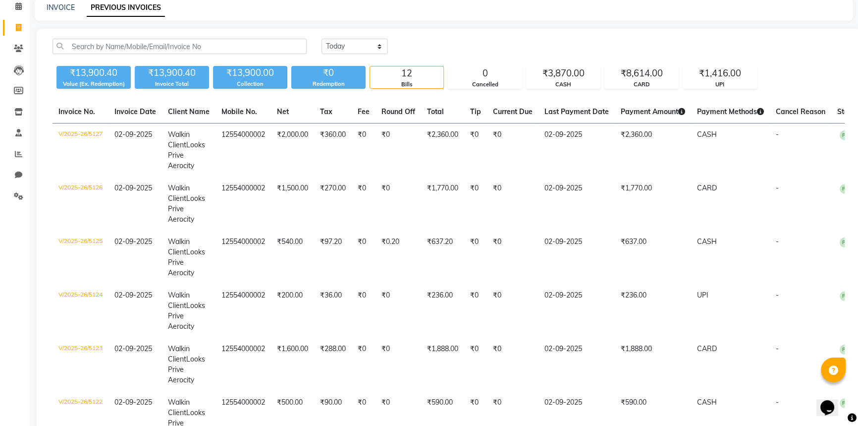
scroll to position [0, 0]
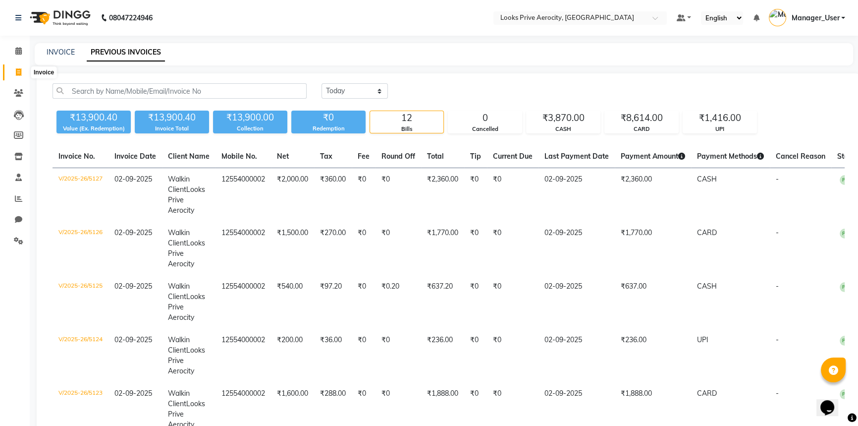
click at [16, 67] on span at bounding box center [18, 72] width 17 height 11
select select "service"
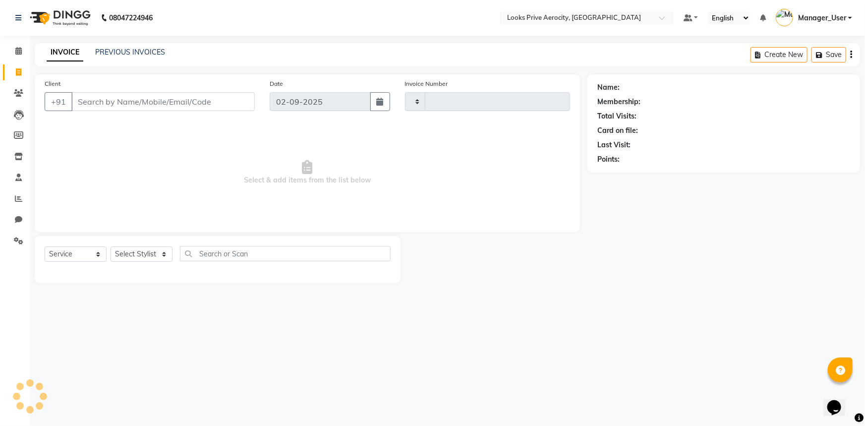
type input "5128"
select select "5913"
click at [19, 53] on icon at bounding box center [18, 50] width 6 height 7
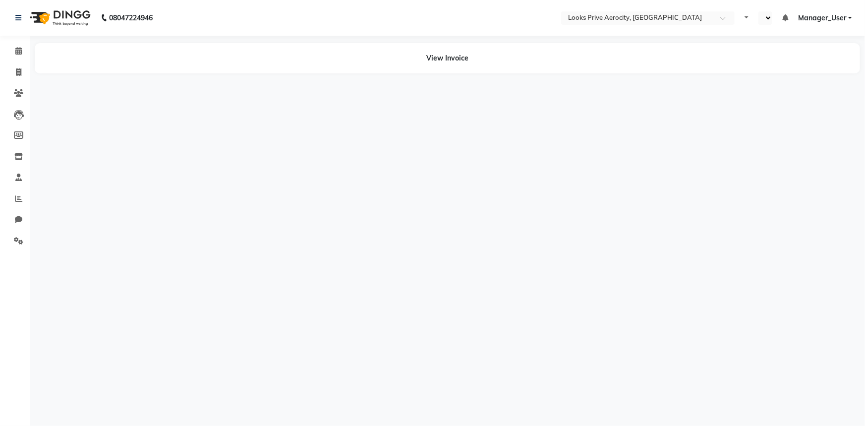
select select "en"
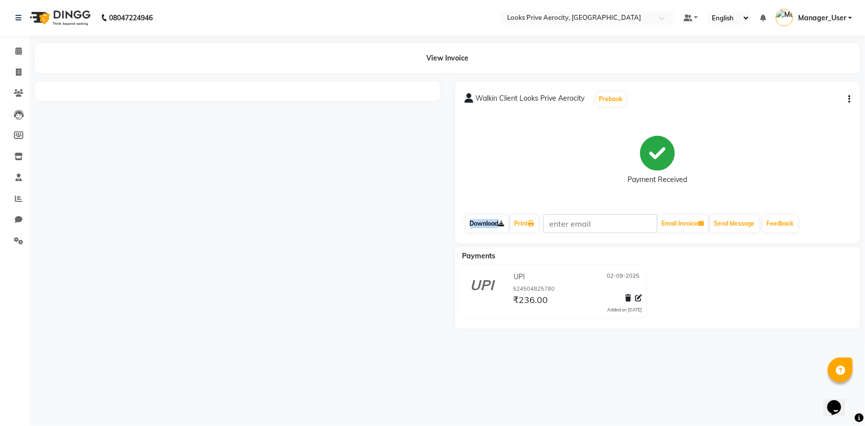
click at [510, 223] on div "Download Print Email Invoice Send Message Feedback" at bounding box center [658, 223] width 386 height 19
click at [519, 225] on link "Print" at bounding box center [524, 223] width 28 height 17
click at [514, 226] on link "Print" at bounding box center [524, 223] width 28 height 17
click at [527, 224] on link "Print" at bounding box center [524, 223] width 28 height 17
click at [558, 168] on div "Payment Received" at bounding box center [658, 160] width 386 height 74
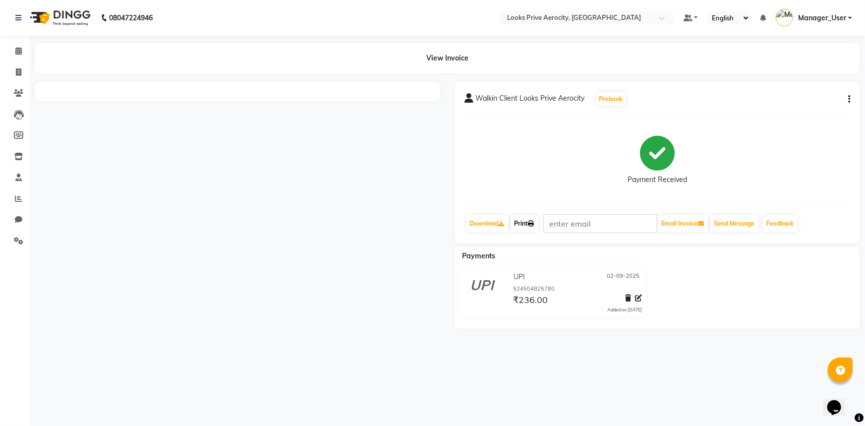
click at [520, 226] on link "Print" at bounding box center [524, 223] width 28 height 17
click at [340, 204] on div at bounding box center [237, 204] width 420 height 247
click at [16, 68] on icon at bounding box center [18, 71] width 5 height 7
select select "service"
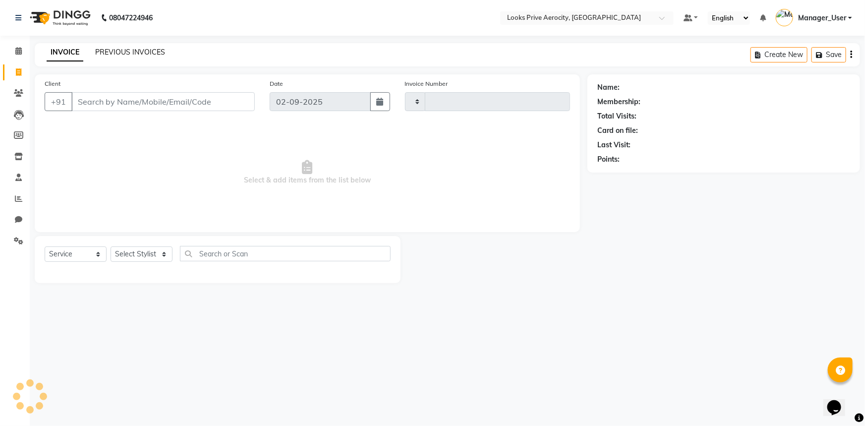
type input "5128"
select select "5913"
click at [115, 50] on link "PREVIOUS INVOICES" at bounding box center [130, 52] width 70 height 9
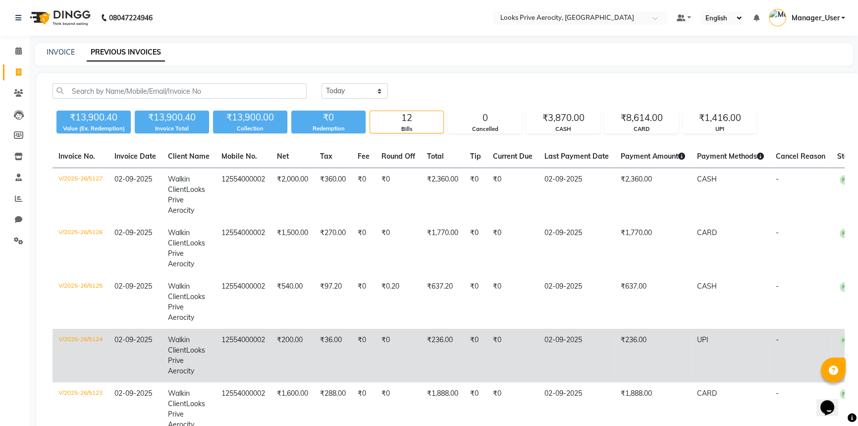
click at [626, 336] on td "₹236.00" at bounding box center [653, 356] width 76 height 54
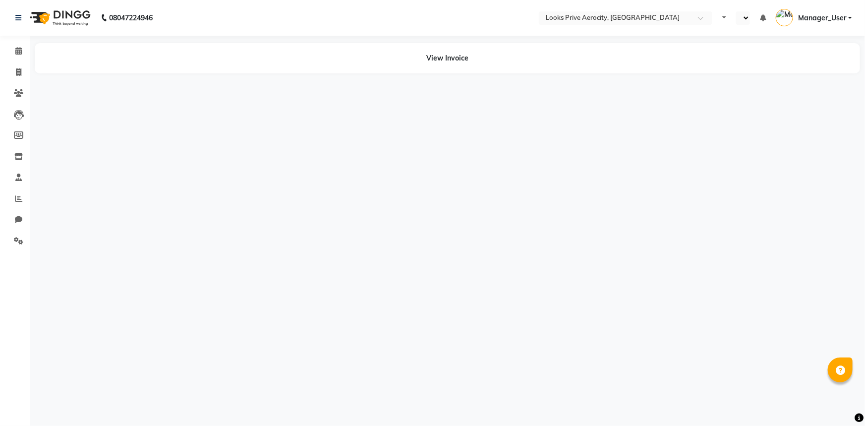
select select "en"
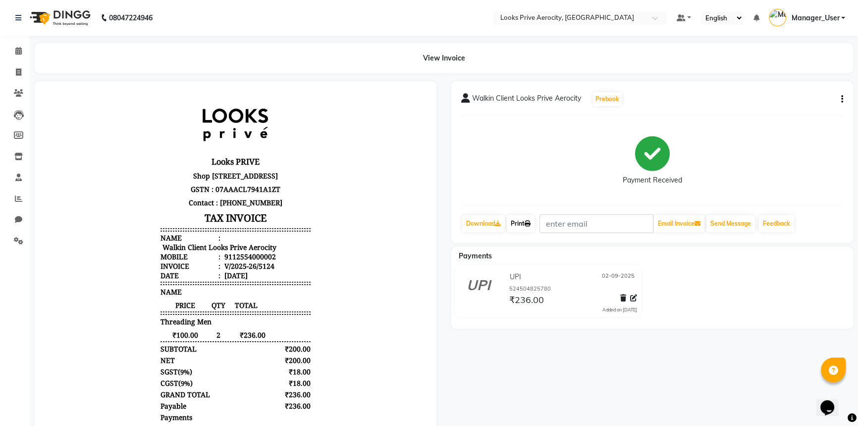
click at [519, 224] on link "Print" at bounding box center [521, 223] width 28 height 17
click at [244, 236] on header "Looks PRIVE Shop No-PS-01, Northern Pavillion, Aerocity, New Delhi - 110037 GST…" at bounding box center [236, 189] width 150 height 181
click at [16, 67] on span at bounding box center [18, 72] width 17 height 11
select select "service"
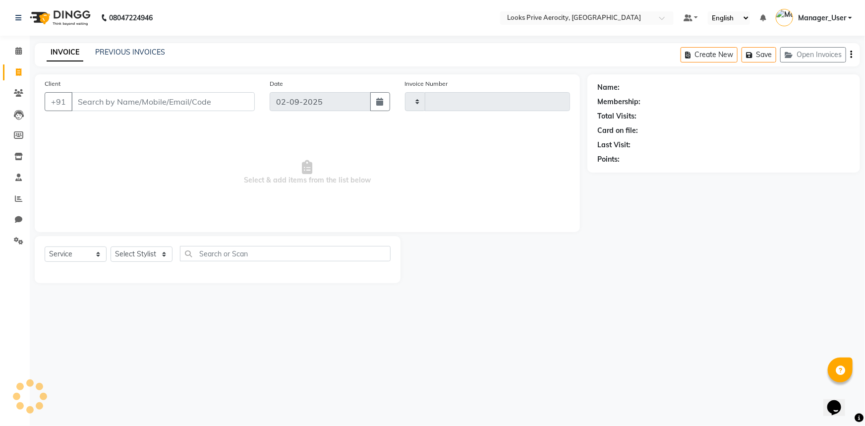
type input "5128"
select select "5913"
click at [145, 52] on link "PREVIOUS INVOICES" at bounding box center [130, 52] width 70 height 9
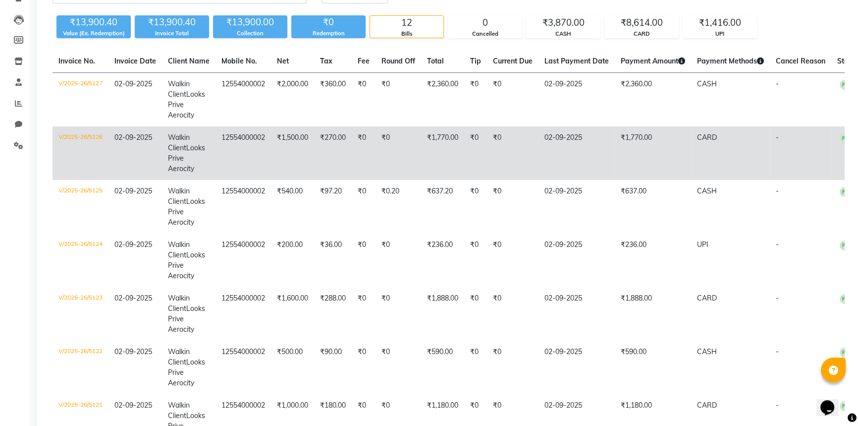
scroll to position [90, 0]
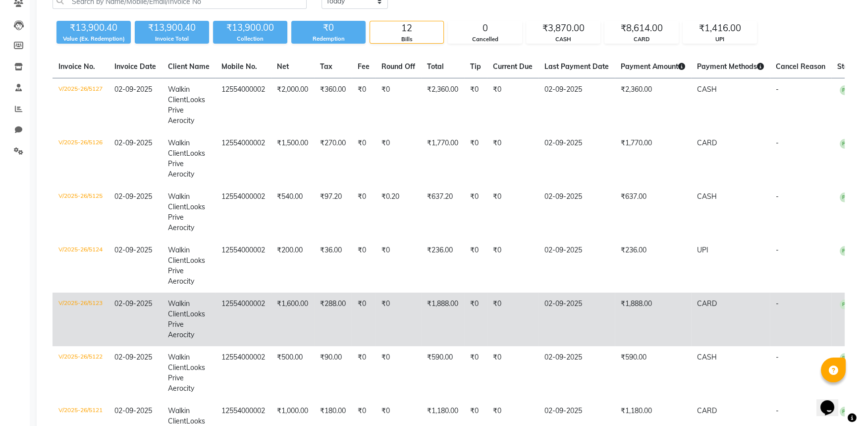
click at [646, 299] on td "₹1,888.00" at bounding box center [653, 319] width 76 height 54
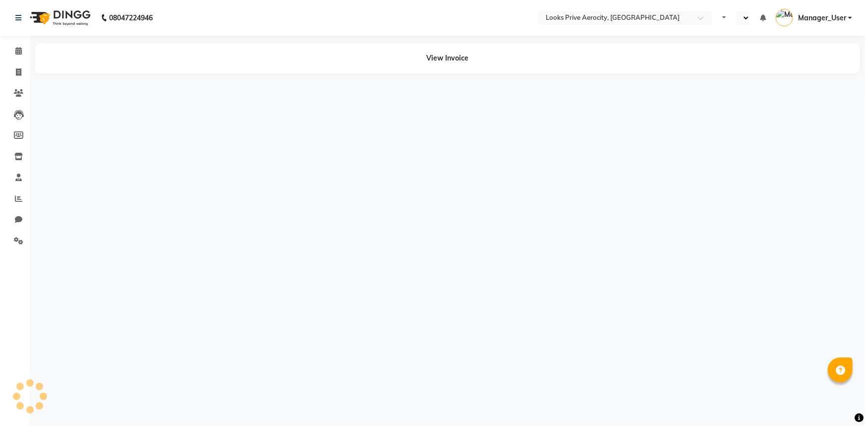
select select "en"
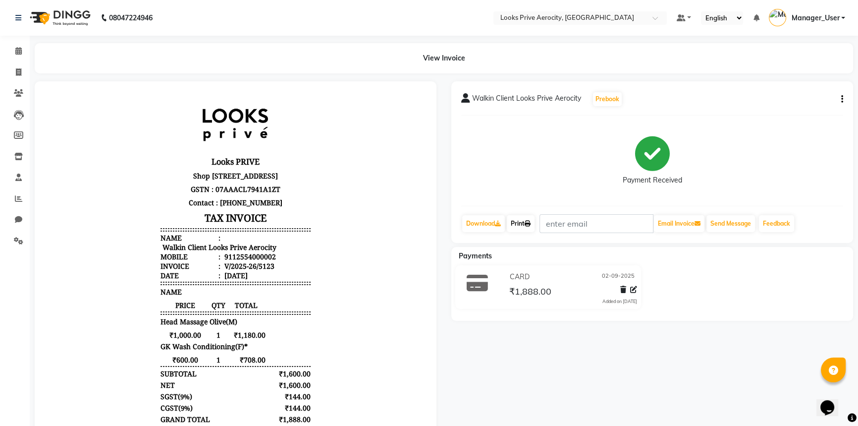
click at [529, 223] on icon at bounding box center [528, 224] width 6 height 6
drag, startPoint x: 558, startPoint y: 342, endPoint x: 536, endPoint y: 335, distance: 23.4
click at [558, 342] on div "Walkin Client Looks Prive Aerocity Prebook Payment Received Download Print Emai…" at bounding box center [652, 312] width 417 height 463
click at [530, 218] on link "Print" at bounding box center [521, 223] width 28 height 17
drag, startPoint x: 19, startPoint y: 132, endPoint x: 16, endPoint y: 152, distance: 20.6
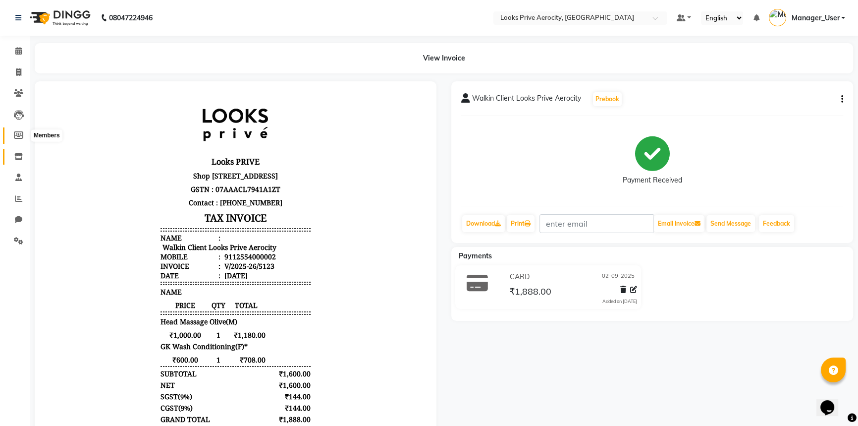
click at [19, 132] on icon at bounding box center [18, 134] width 9 height 7
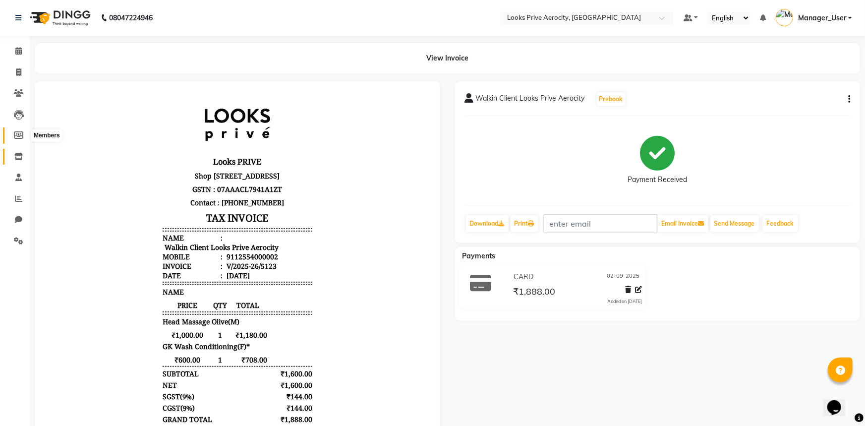
select select
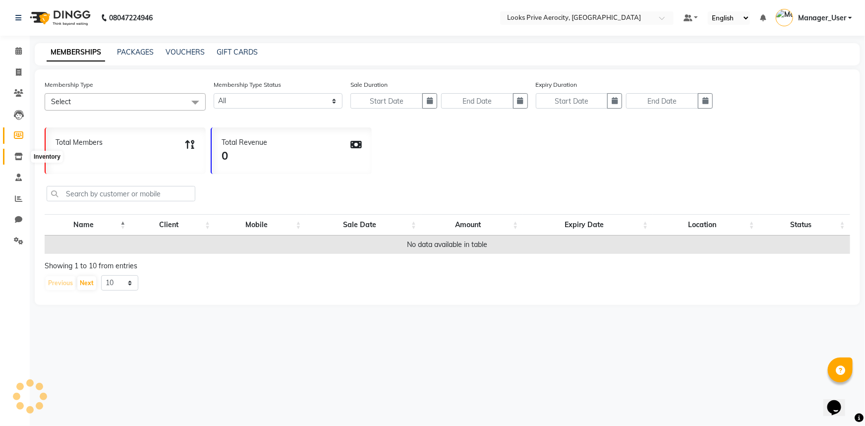
click at [16, 153] on icon at bounding box center [18, 156] width 8 height 7
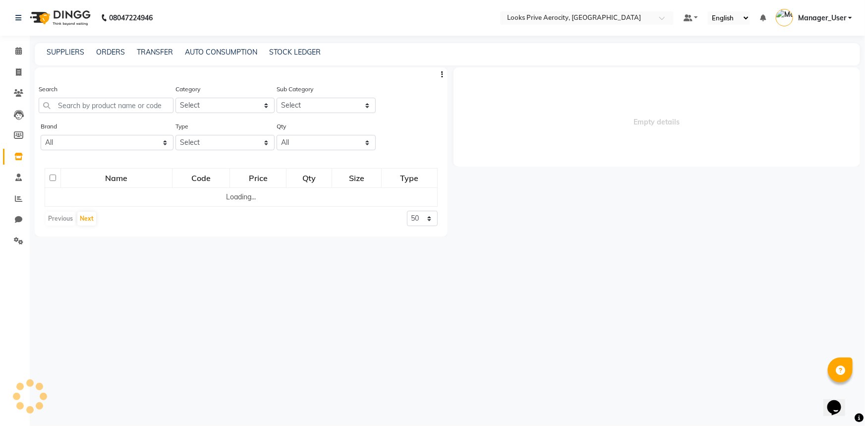
select select
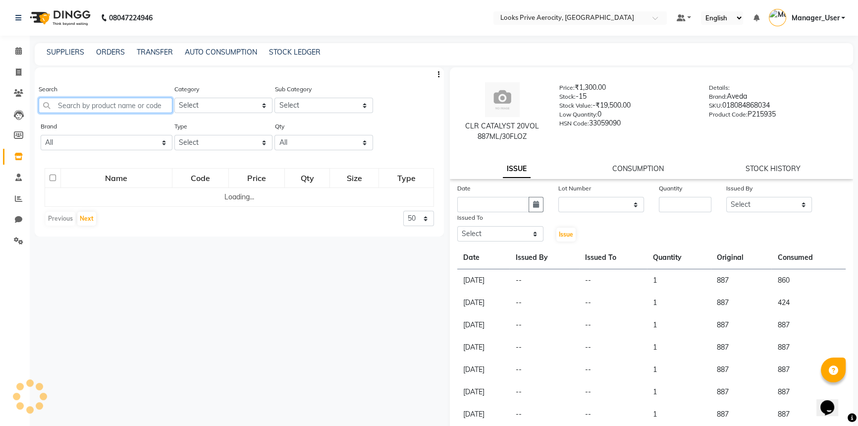
click at [116, 104] on input "text" at bounding box center [106, 105] width 134 height 15
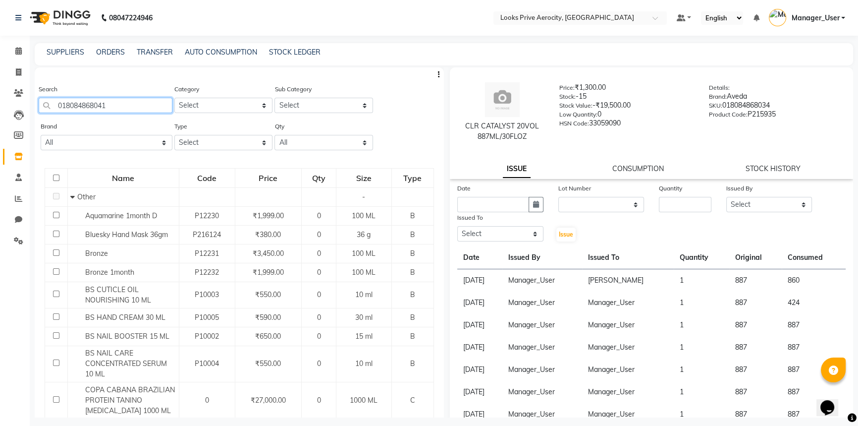
type input "018084868041"
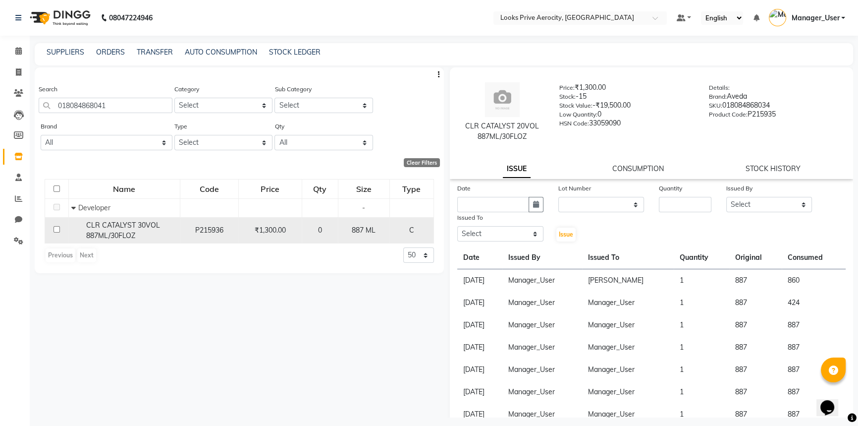
click at [53, 231] on td at bounding box center [57, 230] width 24 height 26
click at [56, 229] on input "checkbox" at bounding box center [57, 229] width 6 height 6
checkbox input "true"
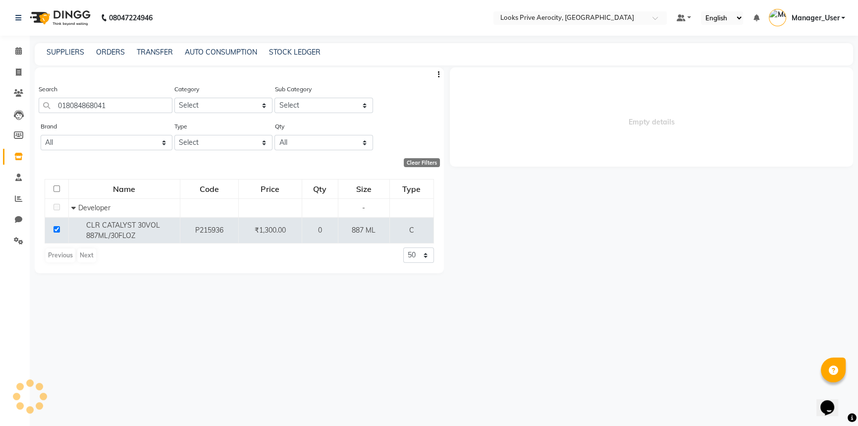
select select
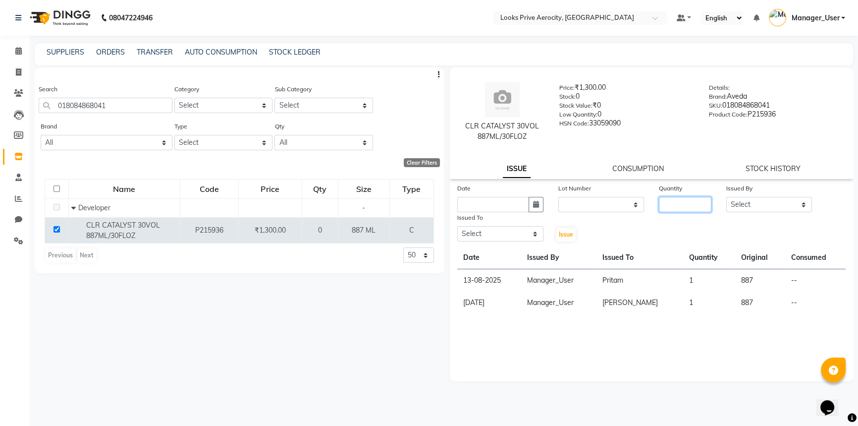
click at [675, 208] on input "number" at bounding box center [685, 204] width 53 height 15
type input "1"
click at [795, 206] on select "Select Aman_Barber Amit Amu Dharma Erica CR Eric_asst Esha Ishita kapil khan Ma…" at bounding box center [770, 204] width 86 height 15
select select "43243"
click at [727, 197] on select "Select Aman_Barber Amit Amu Dharma Erica CR Eric_asst Esha Ishita kapil khan Ma…" at bounding box center [770, 204] width 86 height 15
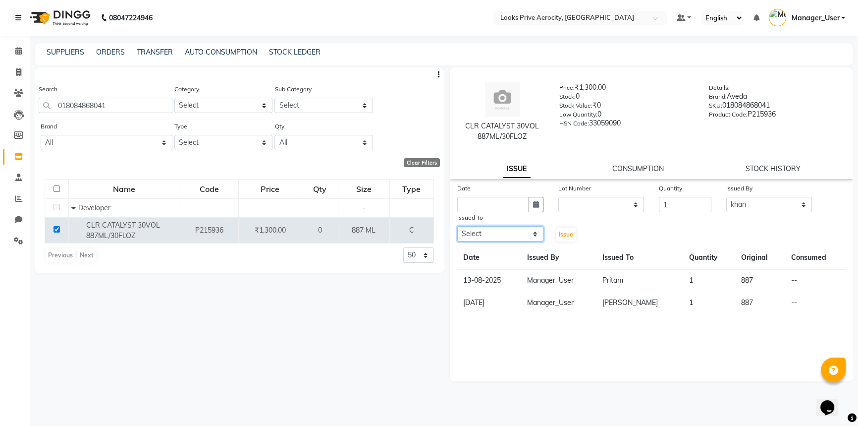
click at [484, 231] on select "Select Aman_Barber Amit Amu Dharma Erica CR Eric_asst Esha Ishita kapil khan Ma…" at bounding box center [500, 233] width 86 height 15
select select "43257"
click at [457, 226] on select "Select Aman_Barber Amit Amu Dharma Erica CR Eric_asst Esha Ishita kapil khan Ma…" at bounding box center [500, 233] width 86 height 15
click at [564, 239] on button "Issue" at bounding box center [566, 234] width 19 height 14
click at [565, 237] on span "Issue" at bounding box center [566, 233] width 14 height 7
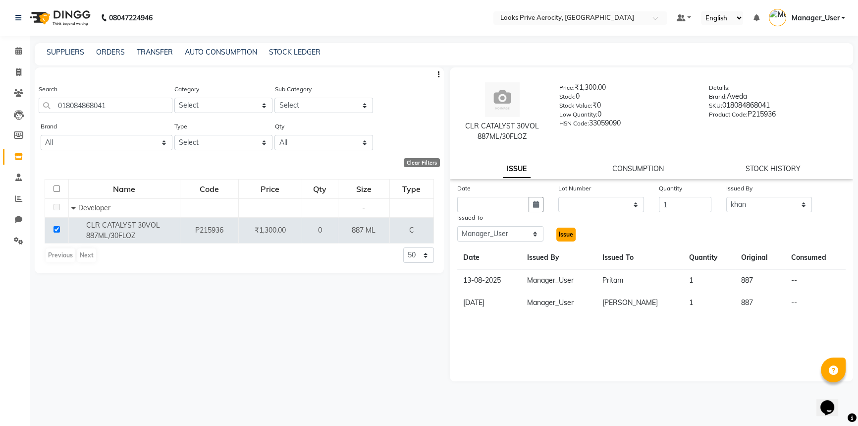
click at [565, 237] on span "Issue" at bounding box center [566, 233] width 14 height 7
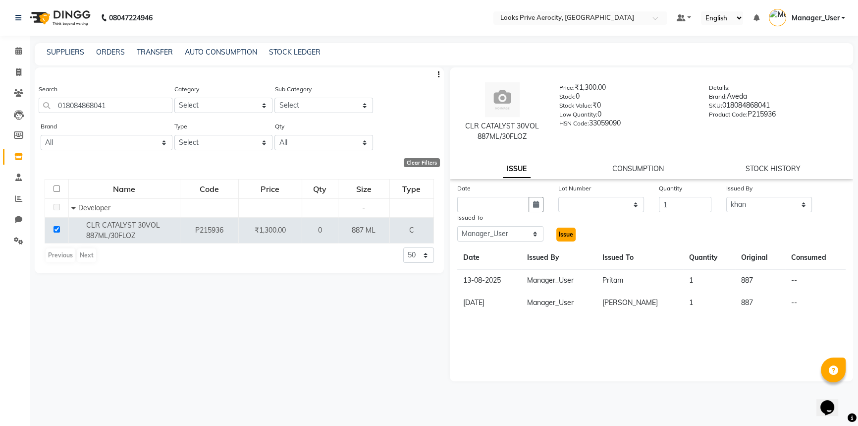
click at [565, 237] on span "Issue" at bounding box center [566, 233] width 14 height 7
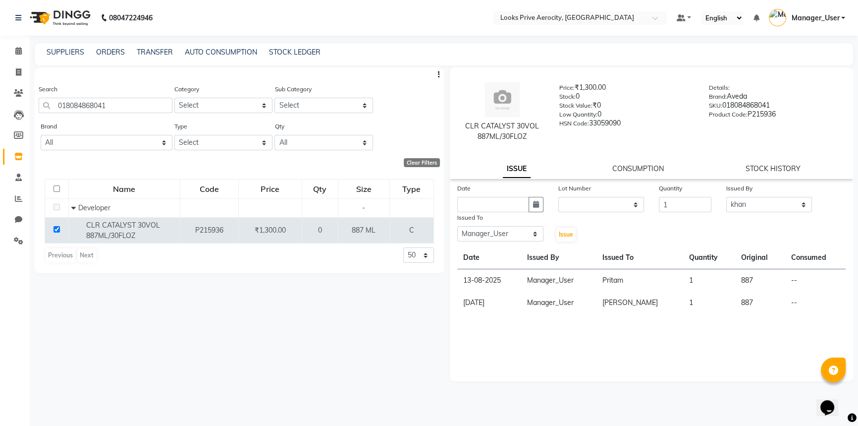
click at [583, 213] on div "Issue" at bounding box center [568, 227] width 34 height 30
click at [590, 201] on select "None" at bounding box center [602, 204] width 86 height 15
select select "0: null"
click at [559, 197] on select "None" at bounding box center [602, 204] width 86 height 15
click at [527, 204] on input "text" at bounding box center [493, 204] width 72 height 15
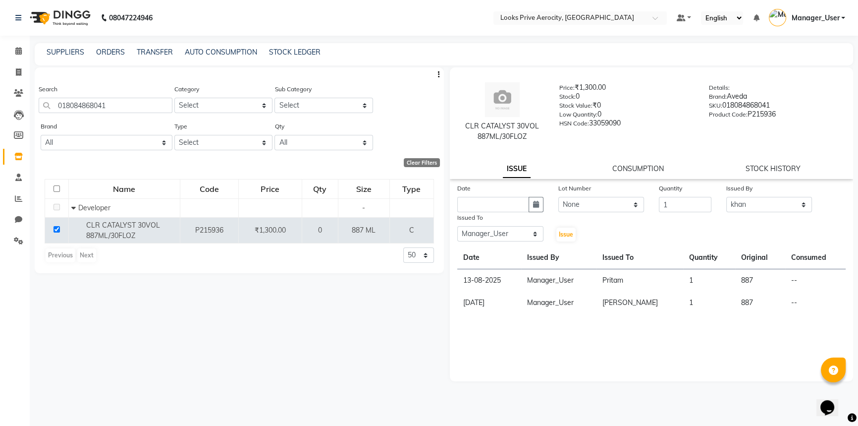
select select "9"
select select "2025"
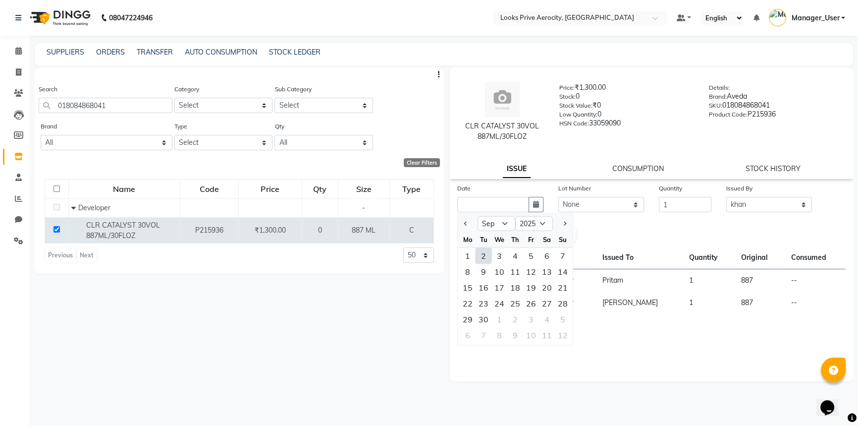
click at [485, 253] on div "2" at bounding box center [484, 256] width 16 height 16
type input "02-09-2025"
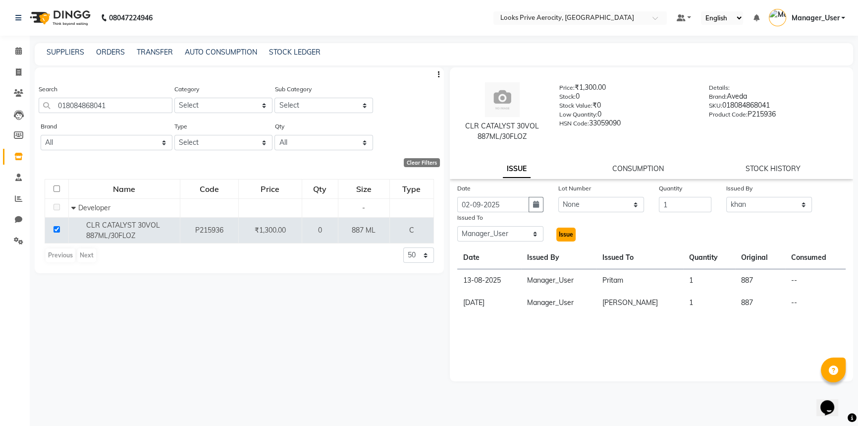
click at [559, 234] on span "Issue" at bounding box center [566, 233] width 14 height 7
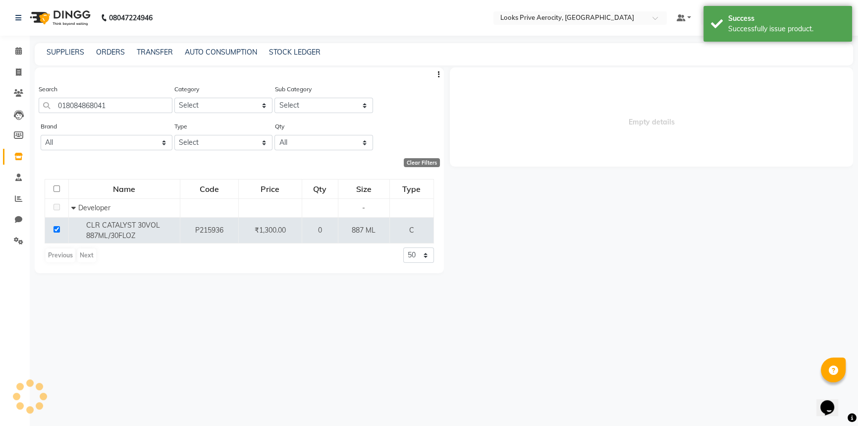
select select
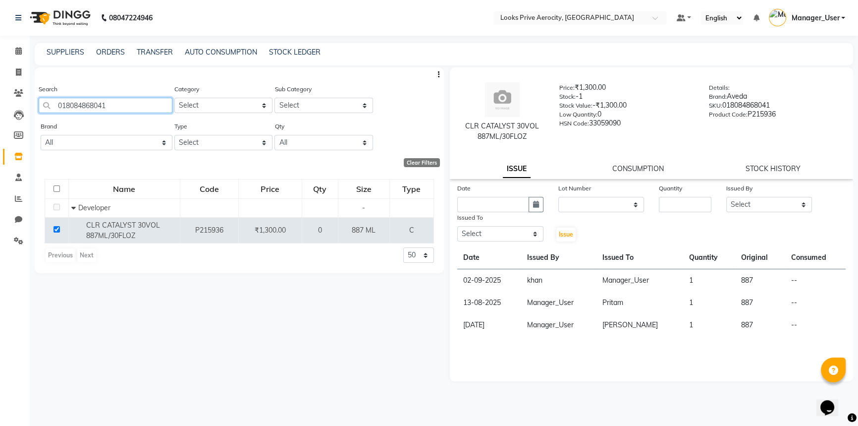
click at [154, 108] on input "018084868041" at bounding box center [106, 105] width 134 height 15
type input "0"
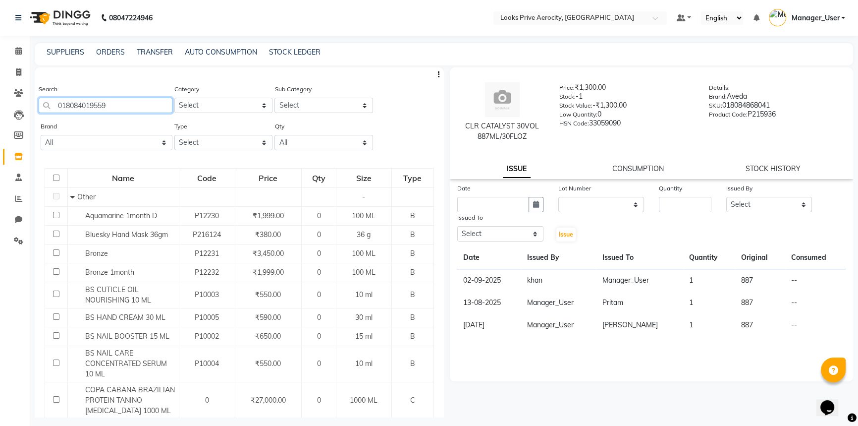
type input "018084019559"
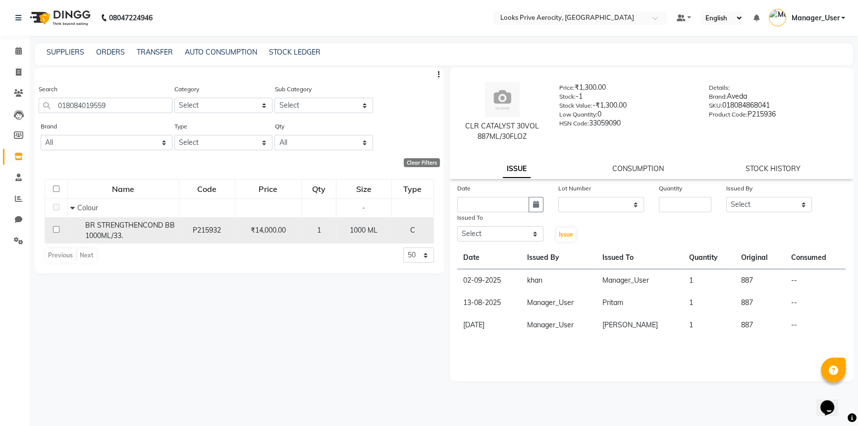
click at [56, 230] on input "checkbox" at bounding box center [56, 229] width 6 height 6
checkbox input "true"
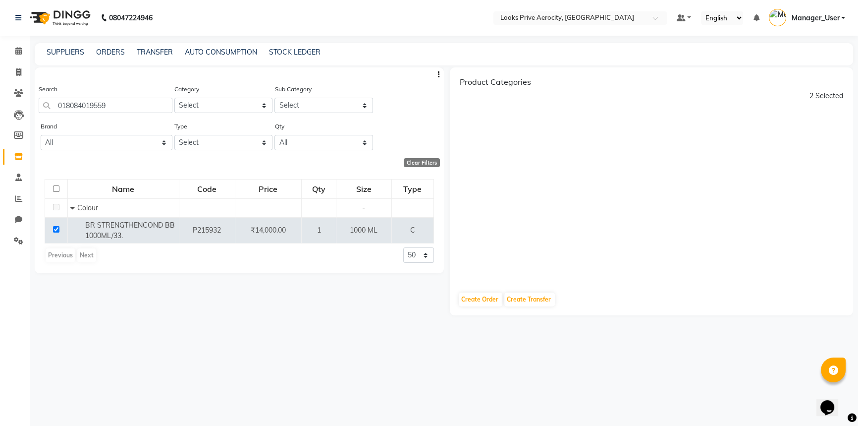
click at [56, 187] on input "checkbox" at bounding box center [56, 188] width 6 height 6
checkbox input "true"
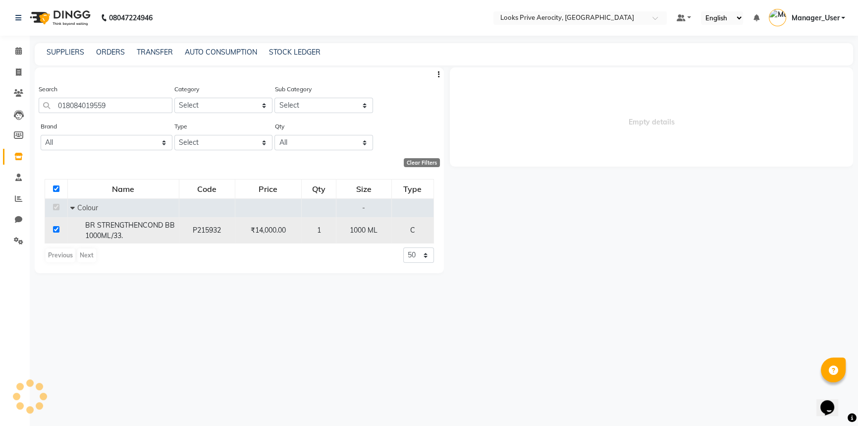
select select
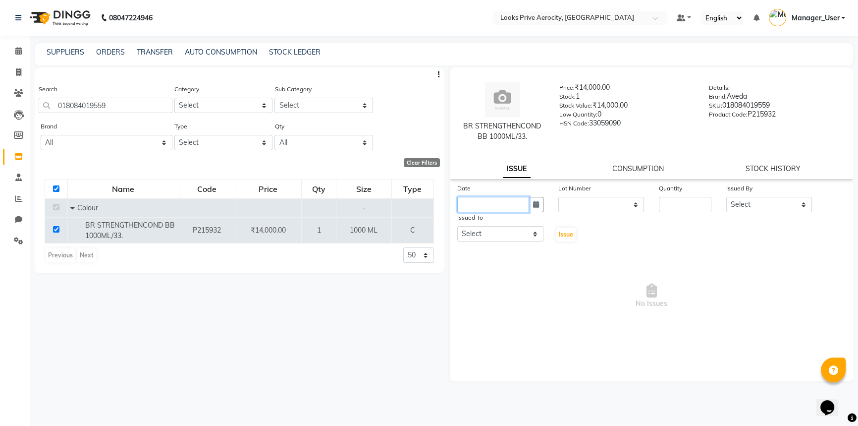
click at [474, 205] on input "text" at bounding box center [493, 204] width 72 height 15
select select "9"
select select "2025"
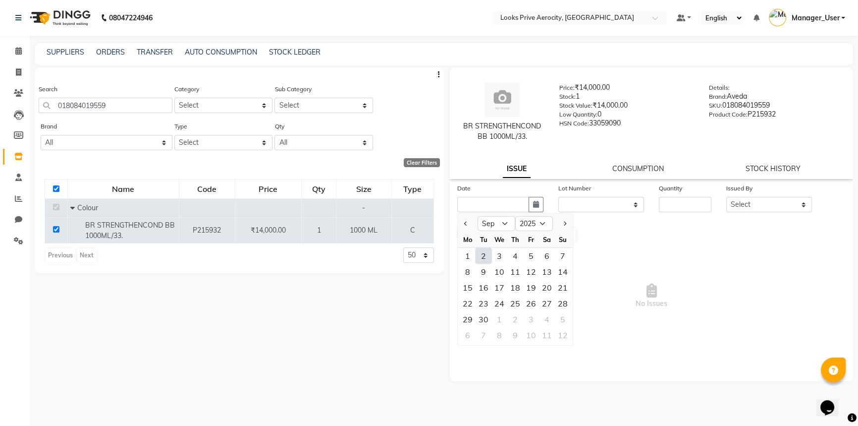
click at [484, 258] on div "2" at bounding box center [484, 256] width 16 height 16
type input "02-09-2025"
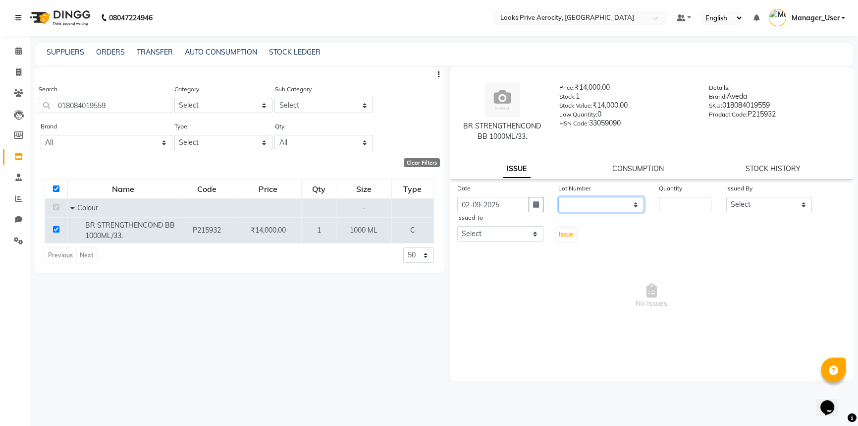
drag, startPoint x: 610, startPoint y: 204, endPoint x: 610, endPoint y: 210, distance: 5.5
click at [610, 204] on select "None" at bounding box center [602, 204] width 86 height 15
select select "0: null"
click at [559, 197] on select "None" at bounding box center [602, 204] width 86 height 15
click at [667, 206] on input "number" at bounding box center [685, 204] width 53 height 15
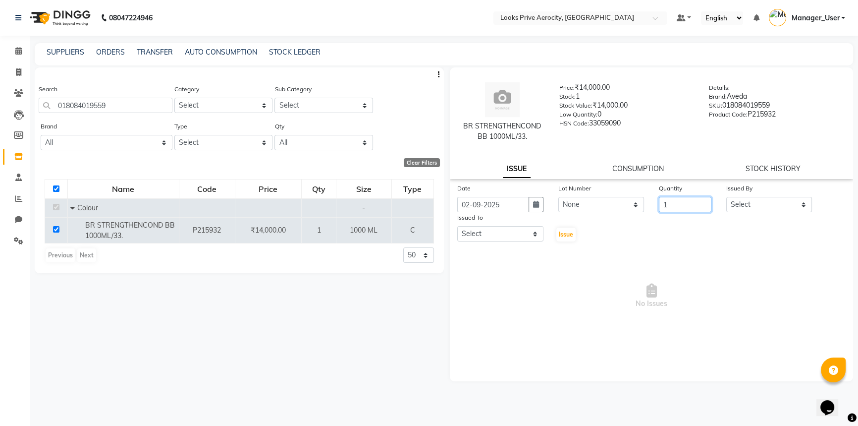
type input "1"
click at [798, 205] on select "Select Aman_Barber Amit Amu Dharma Erica CR Eric_asst Esha Ishita kapil khan Ma…" at bounding box center [770, 204] width 86 height 15
select select "43243"
click at [727, 197] on select "Select Aman_Barber Amit Amu Dharma Erica CR Eric_asst Esha Ishita kapil khan Ma…" at bounding box center [770, 204] width 86 height 15
click at [532, 230] on select "Select Aman_Barber Amit Amu Dharma Erica CR Eric_asst Esha Ishita kapil khan Ma…" at bounding box center [500, 233] width 86 height 15
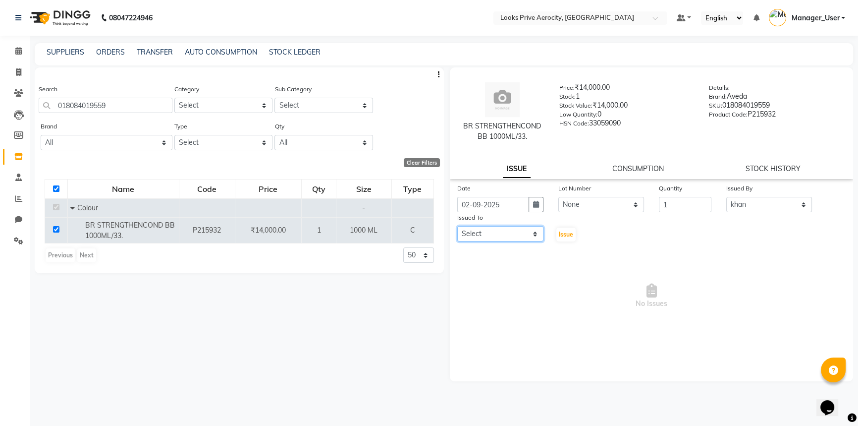
select select "43257"
click at [457, 226] on select "Select Aman_Barber Amit Amu Dharma Erica CR Eric_asst Esha Ishita kapil khan Ma…" at bounding box center [500, 233] width 86 height 15
click at [566, 235] on span "Issue" at bounding box center [566, 233] width 14 height 7
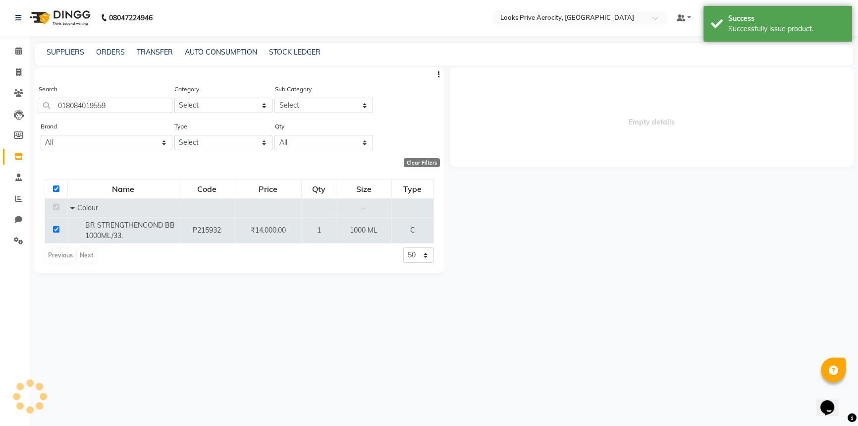
select select
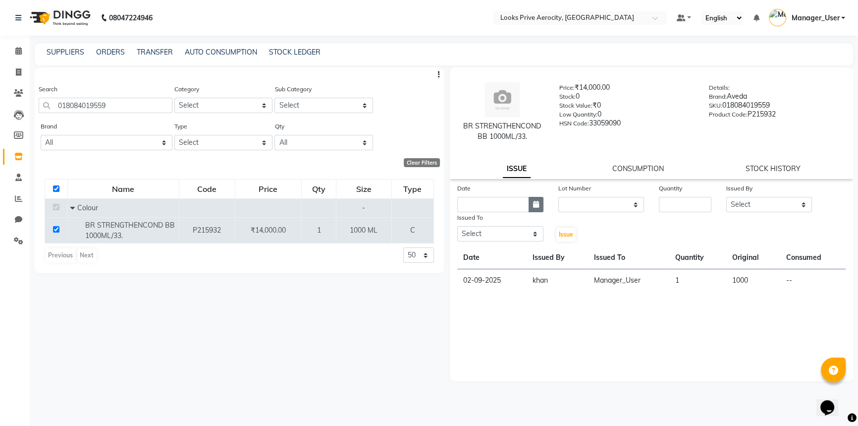
click at [530, 208] on button "button" at bounding box center [536, 204] width 15 height 15
select select "9"
select select "2025"
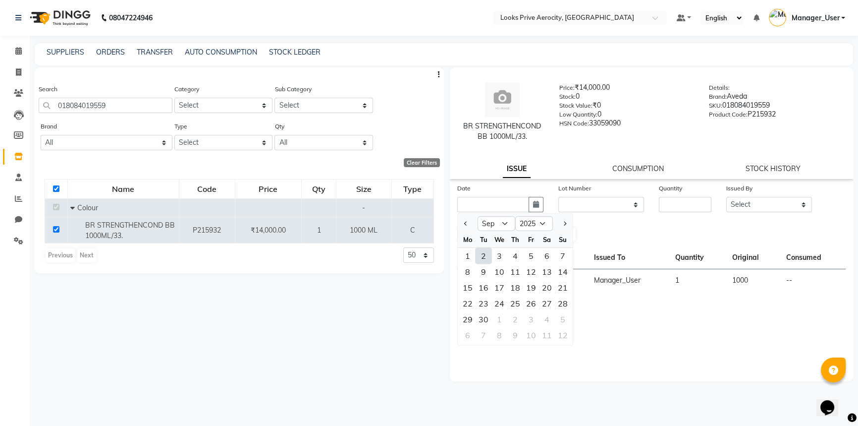
click at [485, 257] on div "2" at bounding box center [484, 256] width 16 height 16
type input "02-09-2025"
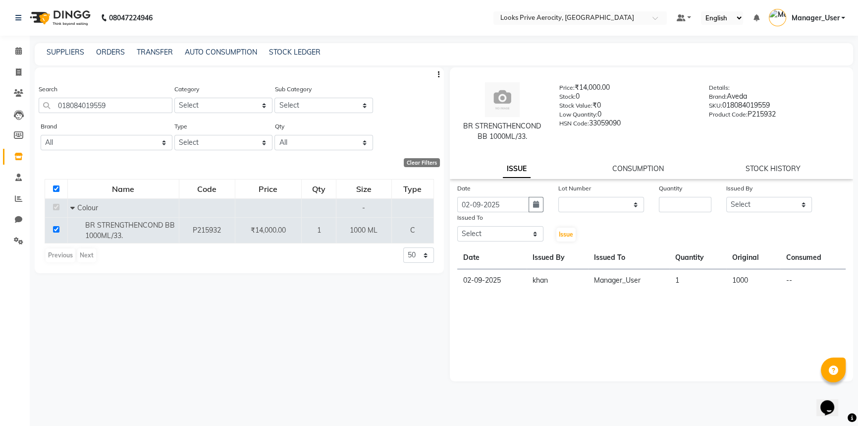
click at [595, 215] on div "Date 02-09-2025 Lot Number None Quantity Issued By Select Aman_Barber Amit Amu …" at bounding box center [651, 212] width 403 height 59
click at [594, 206] on select "None" at bounding box center [602, 204] width 86 height 15
select select "0: null"
click at [559, 197] on select "None" at bounding box center [602, 204] width 86 height 15
click at [701, 207] on input "number" at bounding box center [685, 204] width 53 height 15
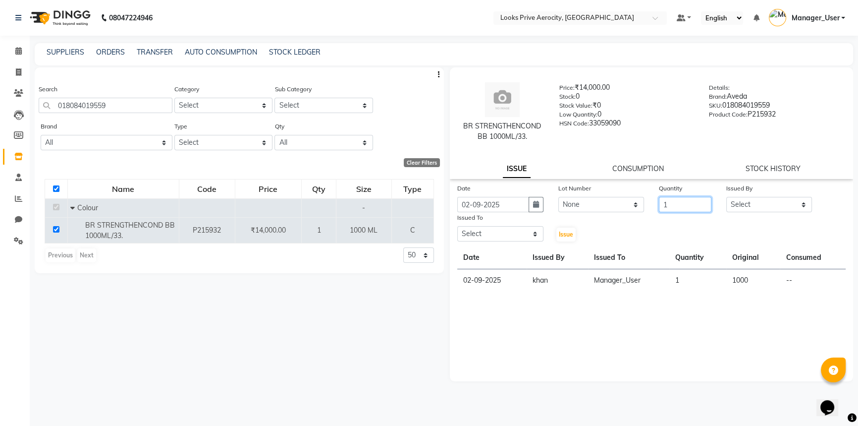
type input "1"
click at [773, 202] on select "Select Aman_Barber Amit Amu Dharma Erica CR Eric_asst Esha Ishita kapil khan Ma…" at bounding box center [770, 204] width 86 height 15
drag, startPoint x: 402, startPoint y: 325, endPoint x: 454, endPoint y: 292, distance: 60.8
click at [414, 315] on div "Search 018084019559 Category Select Skin Personal Care Hair Threading Loreal Bi…" at bounding box center [239, 242] width 409 height 350
drag, startPoint x: 20, startPoint y: 72, endPoint x: 16, endPoint y: 61, distance: 11.8
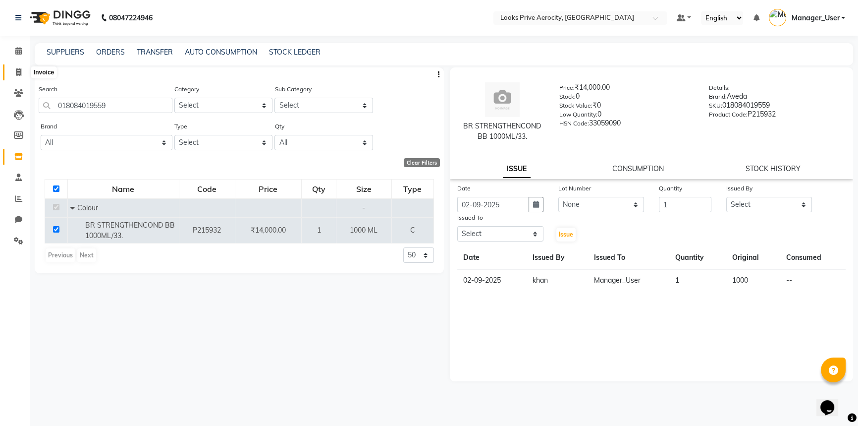
click at [20, 72] on icon at bounding box center [18, 71] width 5 height 7
select select "service"
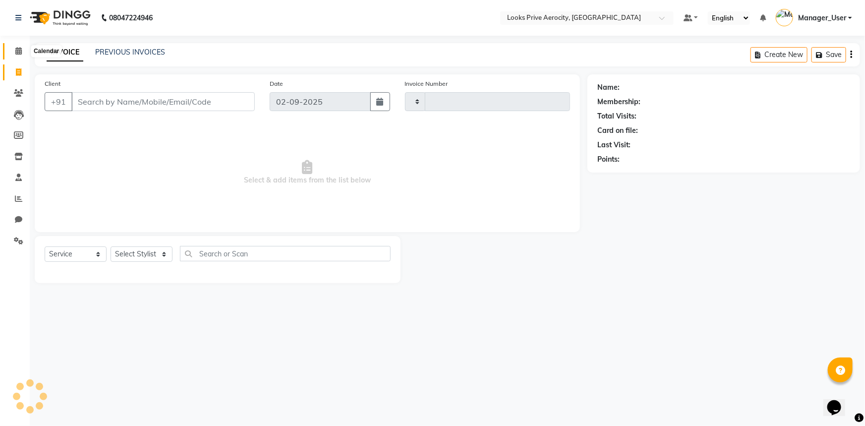
click at [16, 54] on icon at bounding box center [18, 50] width 6 height 7
